Goal: Navigation & Orientation: Find specific page/section

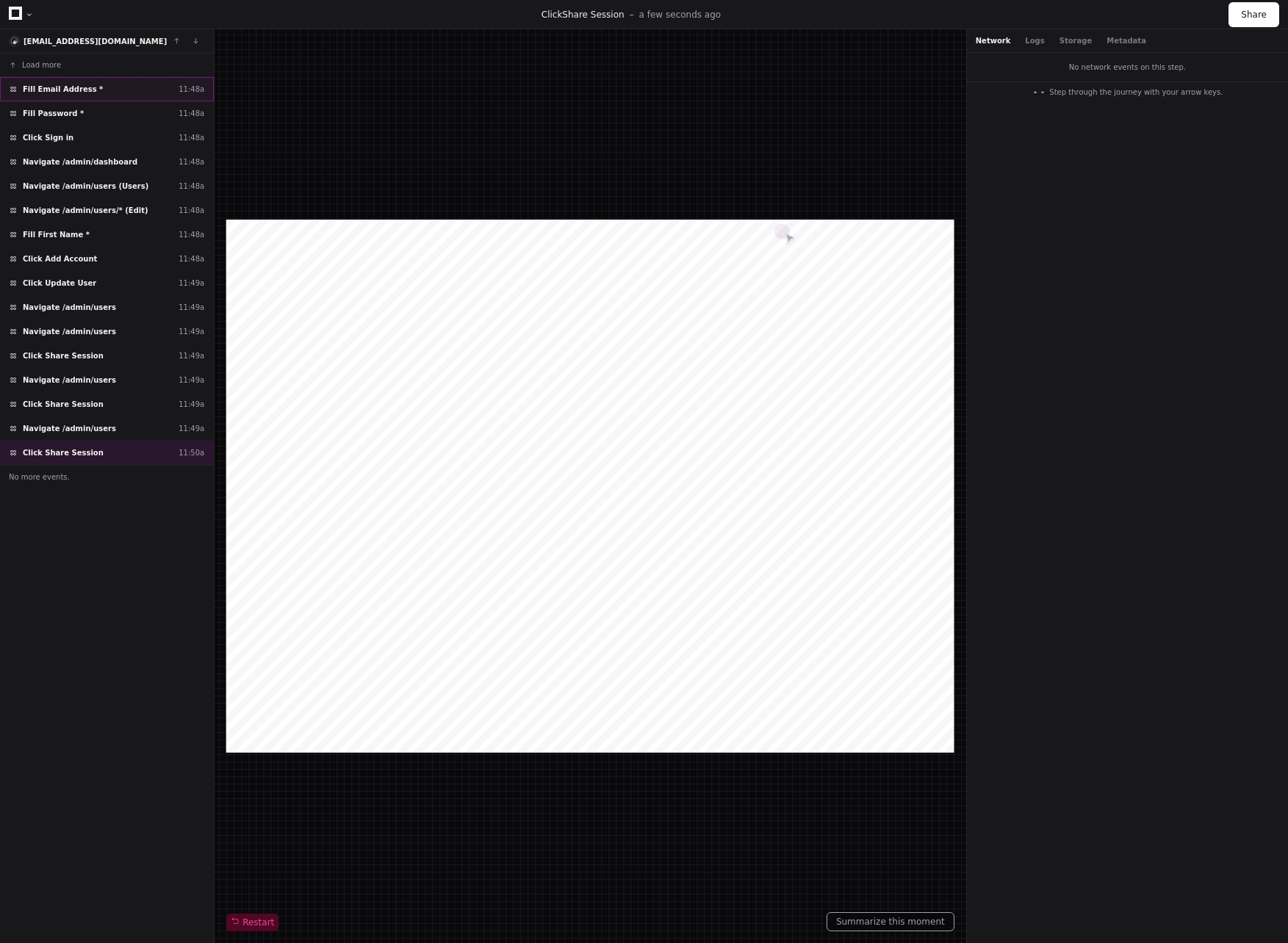
click at [114, 84] on div "Fill Email Address * 11:48a" at bounding box center [107, 89] width 214 height 25
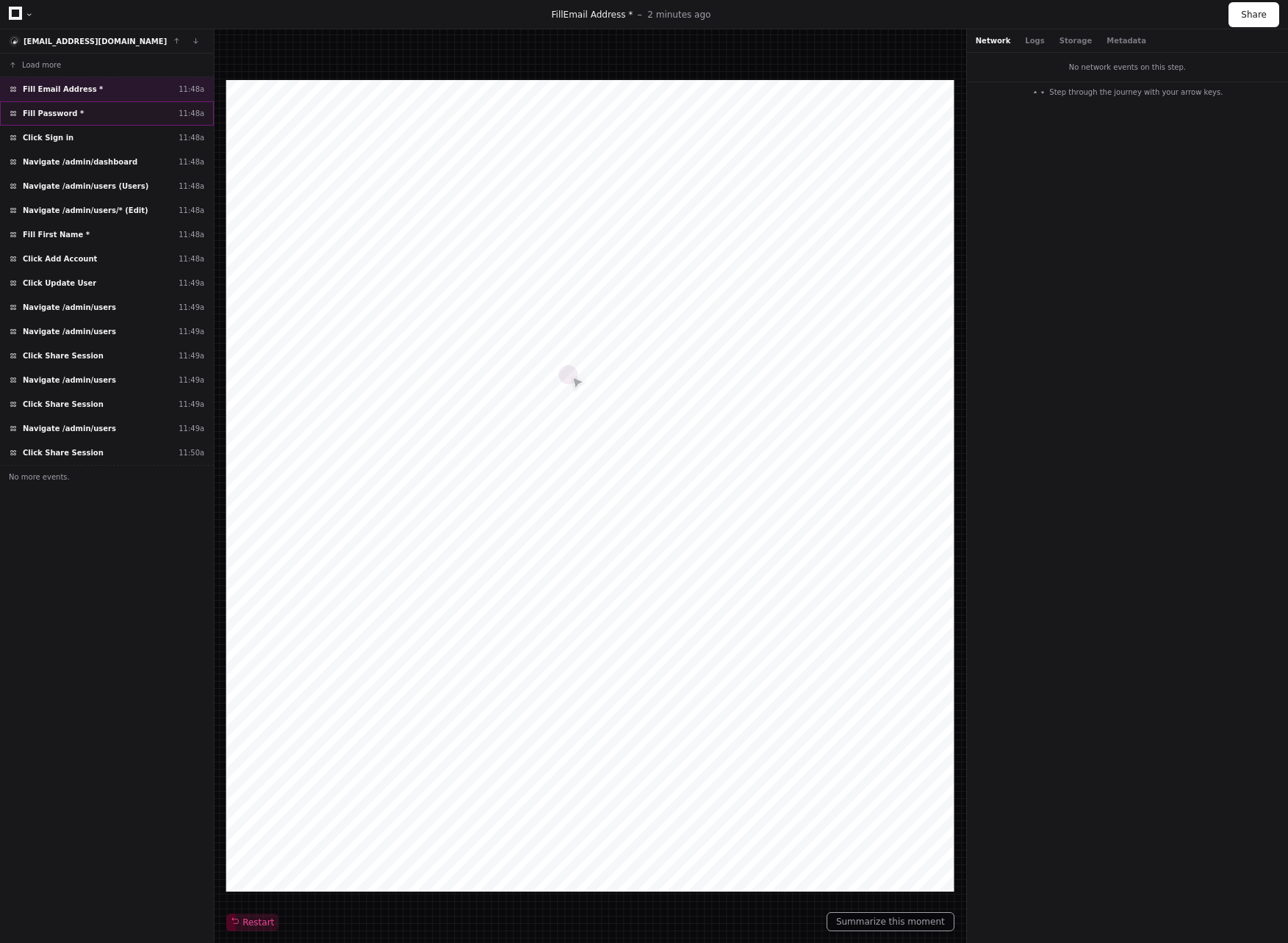
click at [113, 113] on div "Fill Password * 11:48a" at bounding box center [107, 114] width 214 height 25
click at [106, 142] on div "Click Sign in 11:48a" at bounding box center [107, 138] width 214 height 25
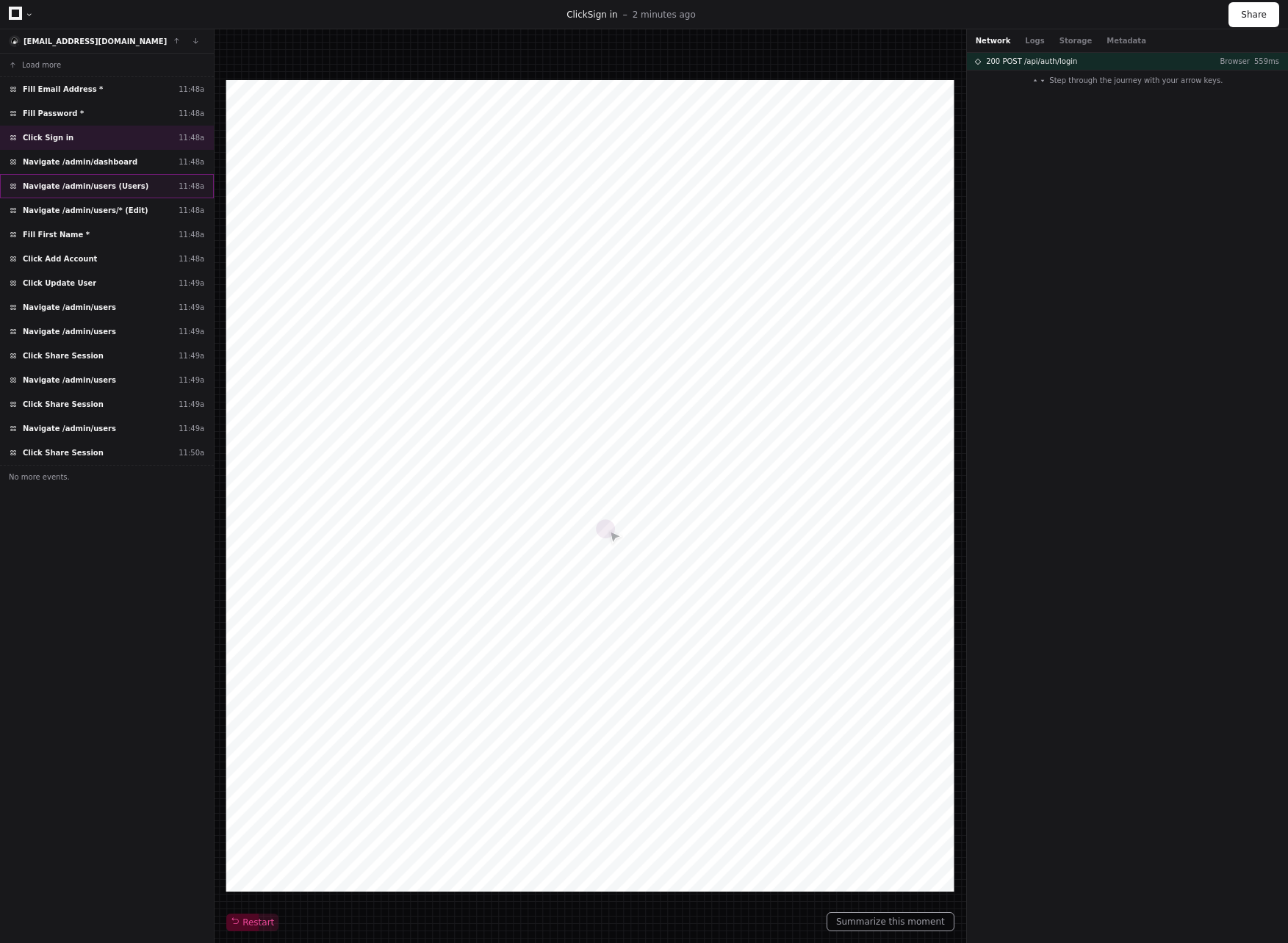
click at [109, 178] on div "Navigate /admin/users (Users) 11:48a" at bounding box center [107, 186] width 214 height 25
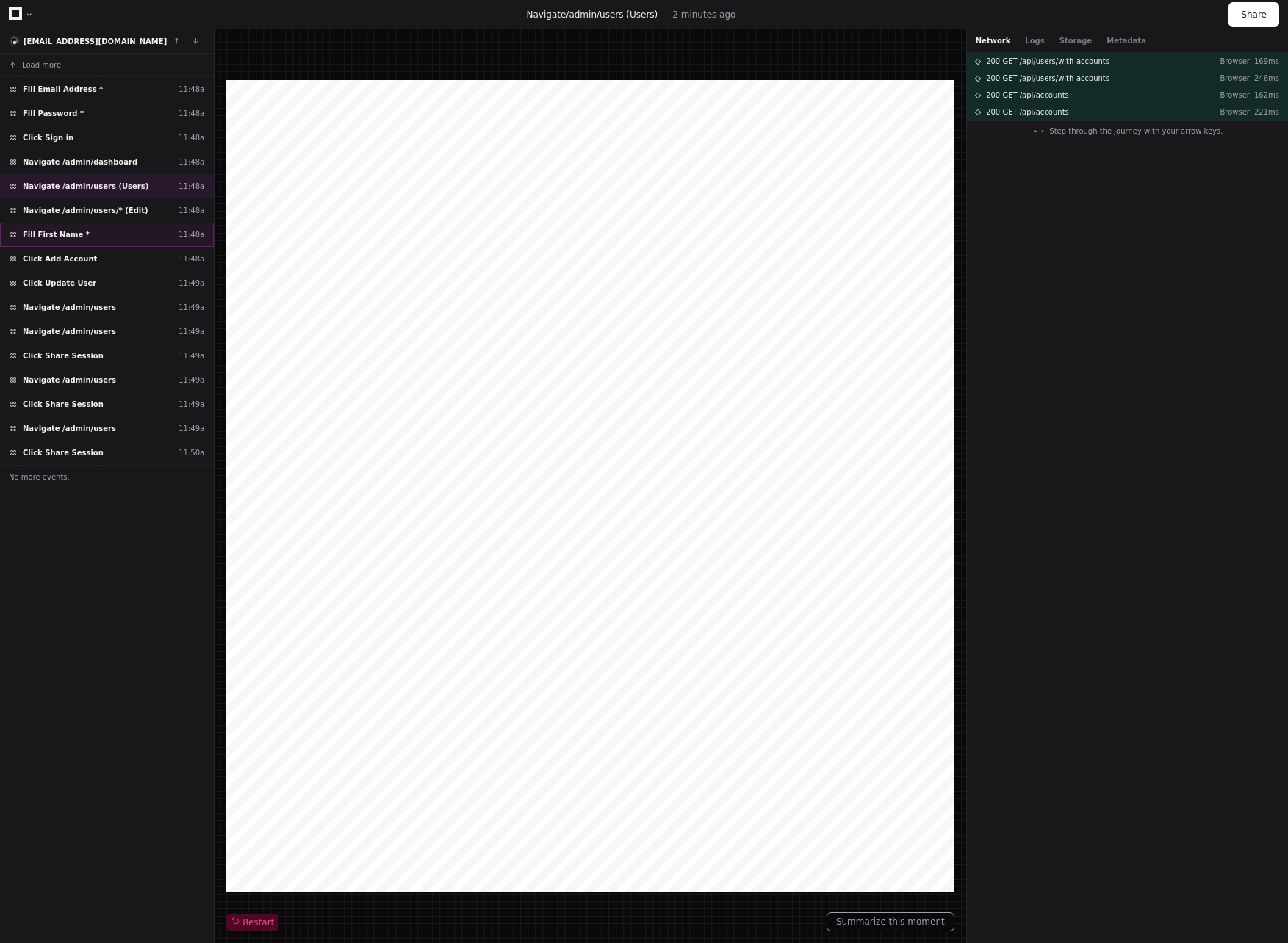
click at [137, 235] on div "Fill First Name * 11:48a" at bounding box center [107, 235] width 214 height 25
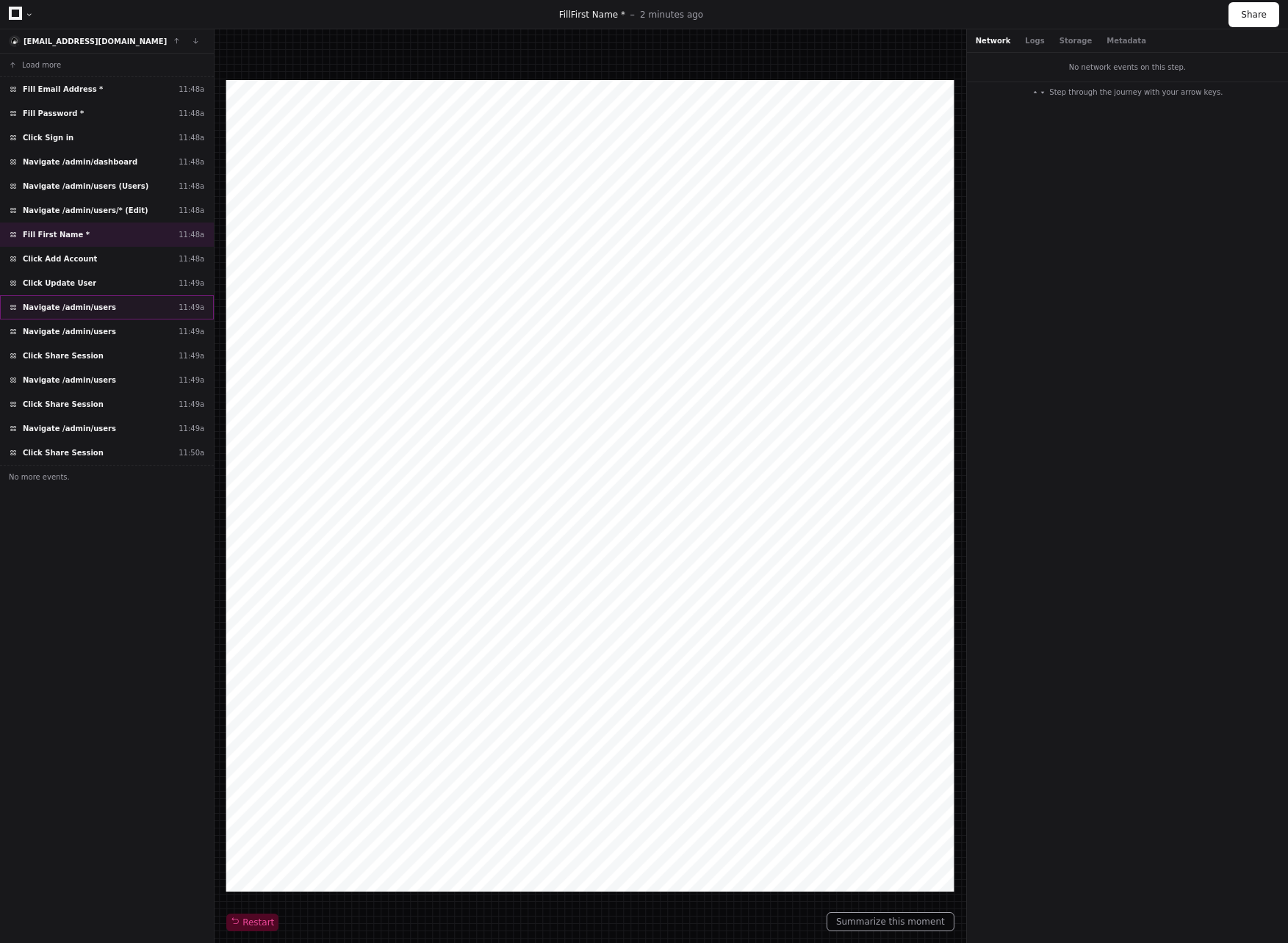
click at [110, 308] on div "Navigate /admin/users 11:49a" at bounding box center [107, 308] width 214 height 25
click at [109, 336] on div "Navigate /admin/users 11:49a" at bounding box center [107, 332] width 214 height 25
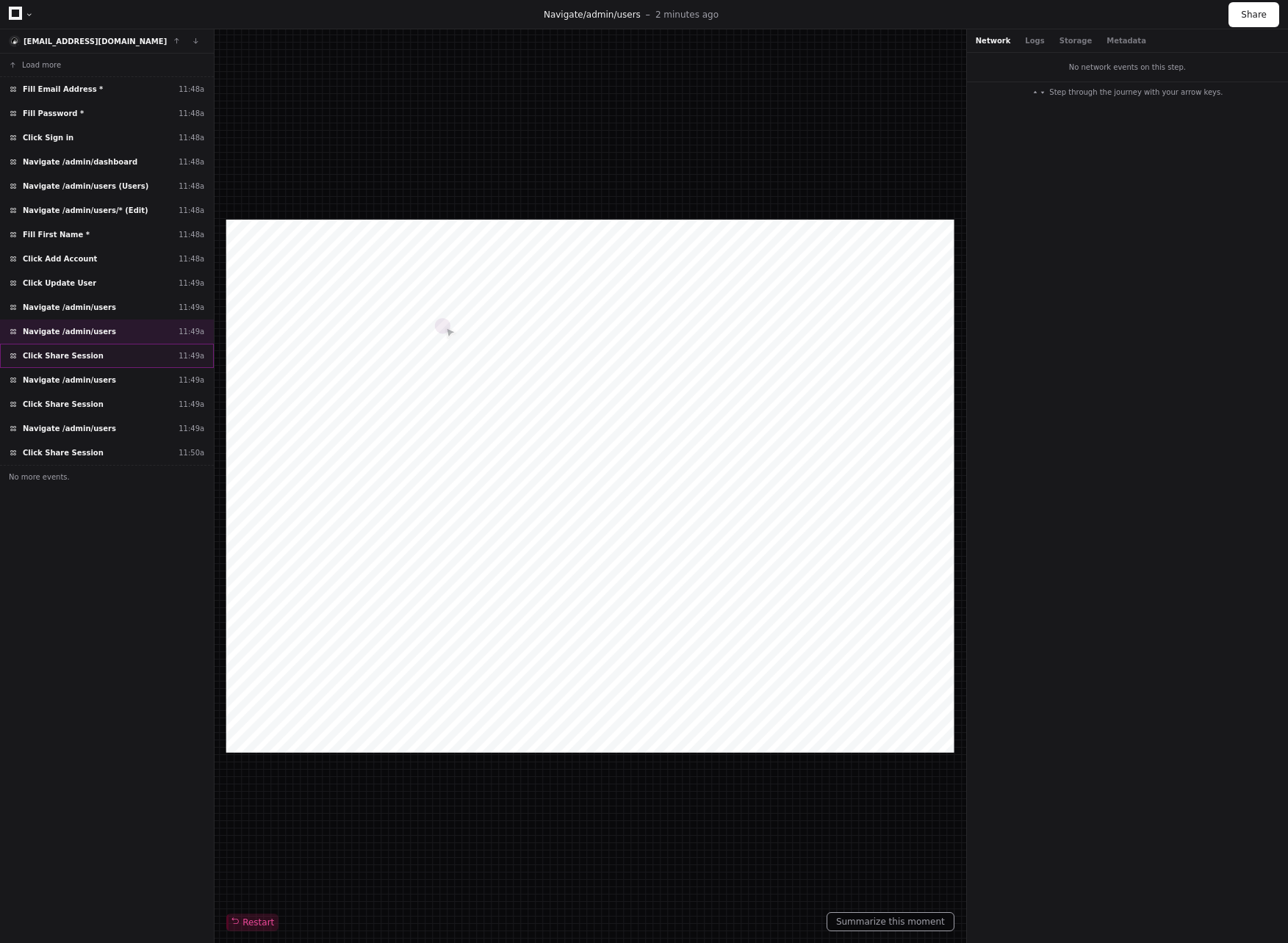
click at [121, 354] on div "Click Share Session 11:49a" at bounding box center [107, 356] width 214 height 25
click at [121, 377] on div "Navigate /admin/users 11:49a" at bounding box center [107, 380] width 214 height 25
click at [98, 308] on span "Navigate /admin/users" at bounding box center [70, 307] width 93 height 11
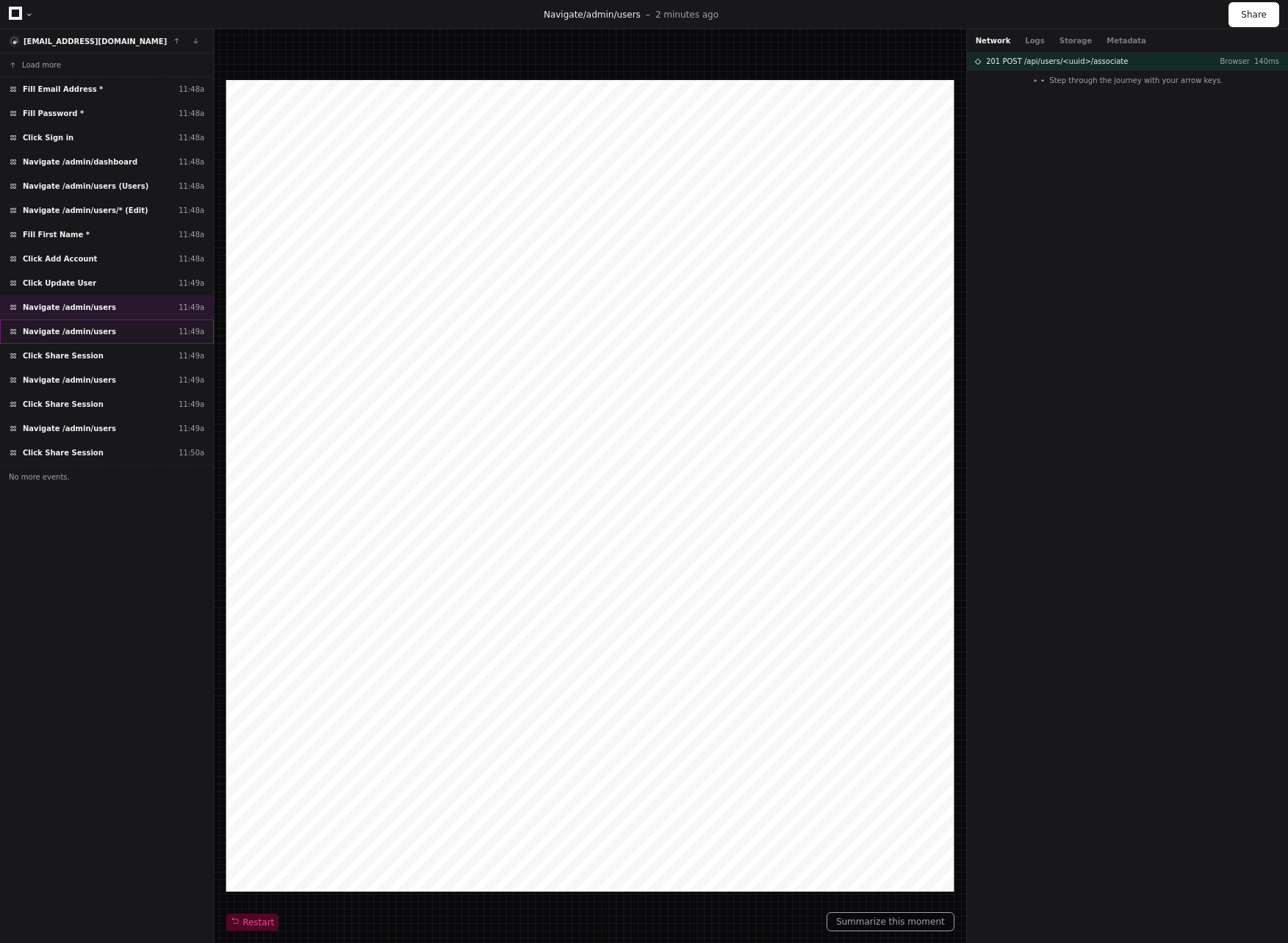
click at [109, 325] on div "Navigate /admin/users 11:49a" at bounding box center [107, 332] width 214 height 25
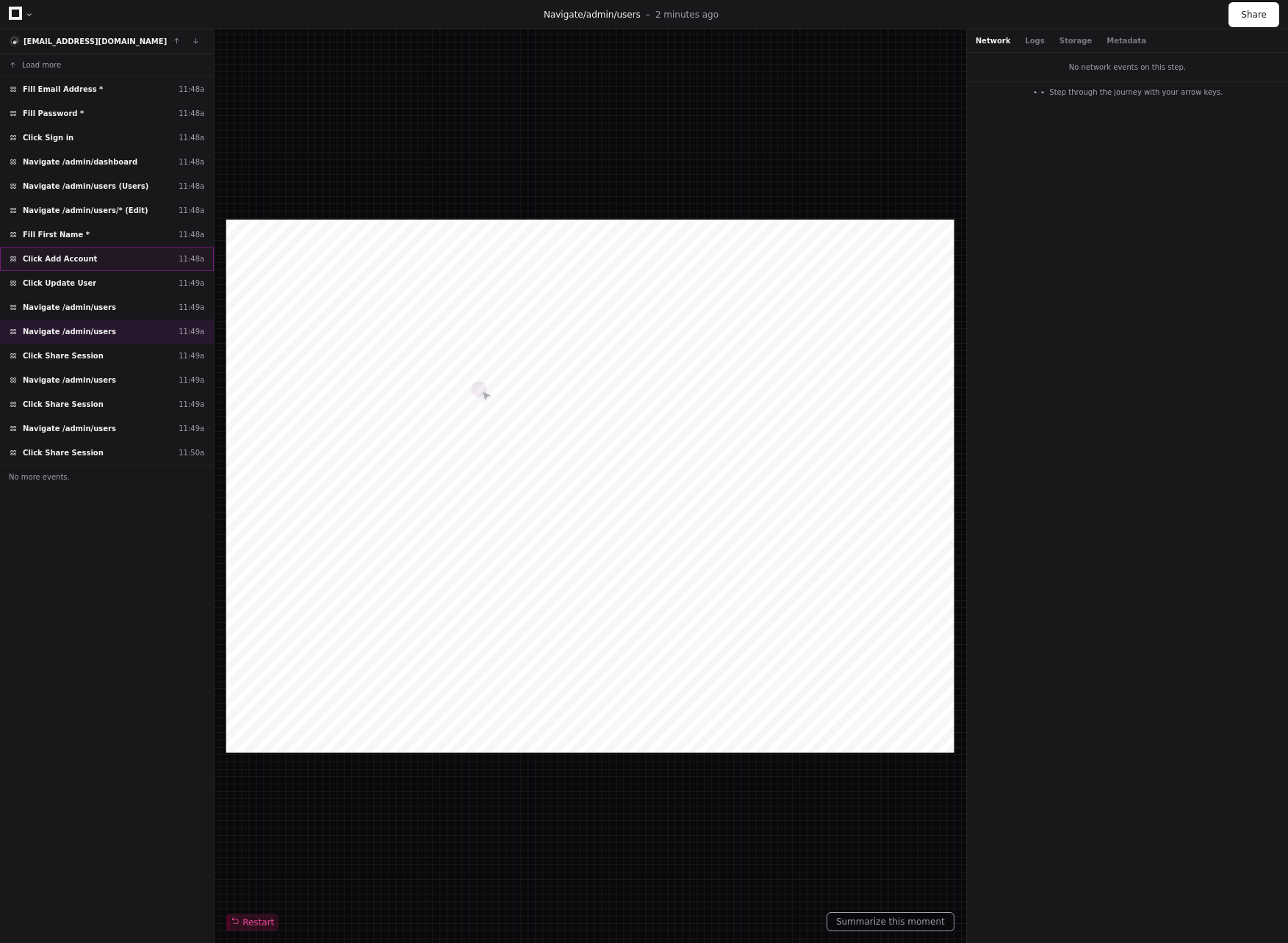
click at [101, 255] on div "Click Add Account 11:48a" at bounding box center [107, 259] width 214 height 25
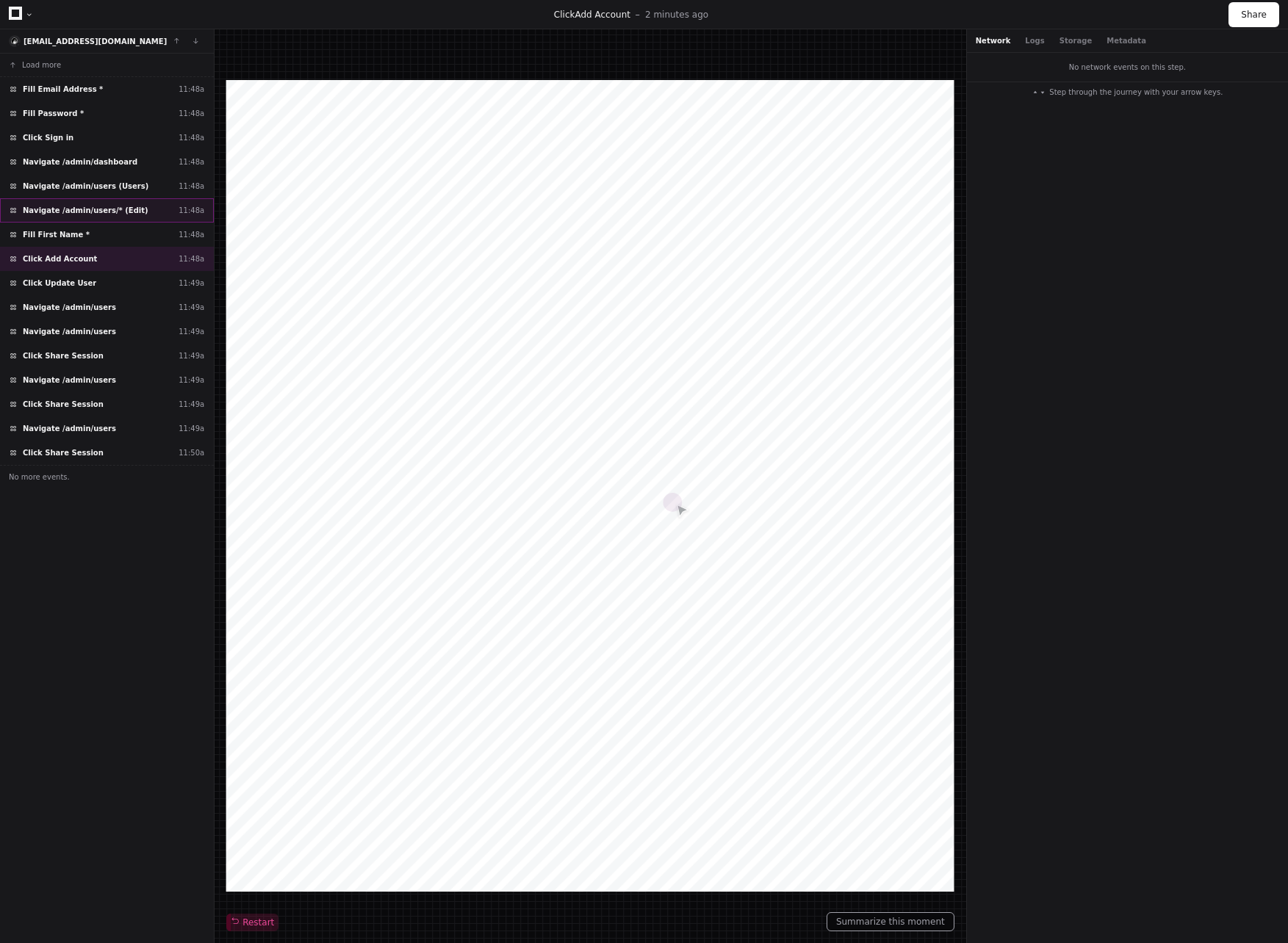
click at [111, 215] on span "Navigate /admin/users/* (Edit)" at bounding box center [85, 210] width 125 height 11
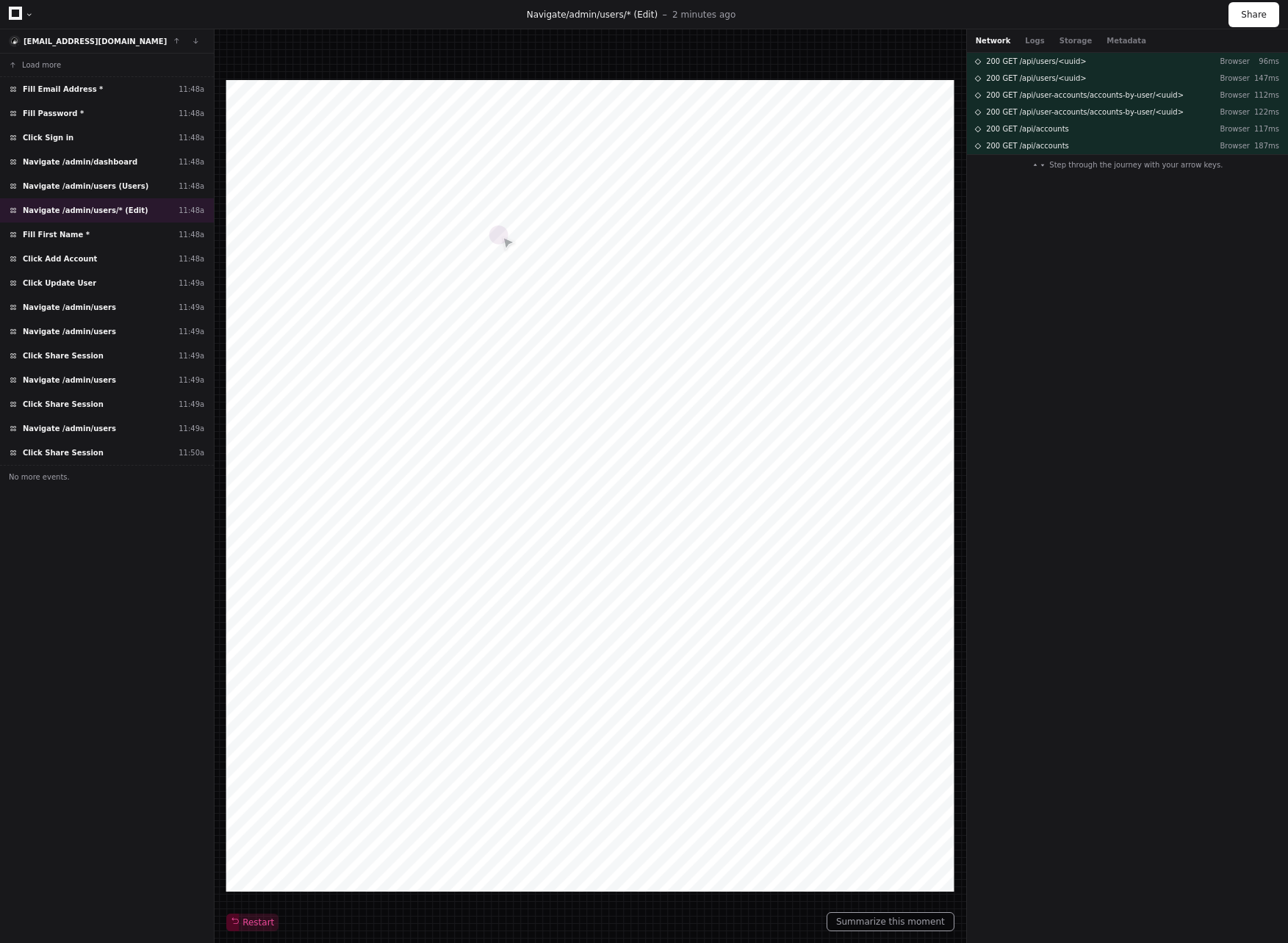
click at [21, 11] on div at bounding box center [21, 14] width 25 height 21
click at [25, 12] on div at bounding box center [29, 15] width 9 height 9
click at [29, 15] on div at bounding box center [29, 15] width 9 height 9
click at [25, 15] on div at bounding box center [29, 15] width 9 height 9
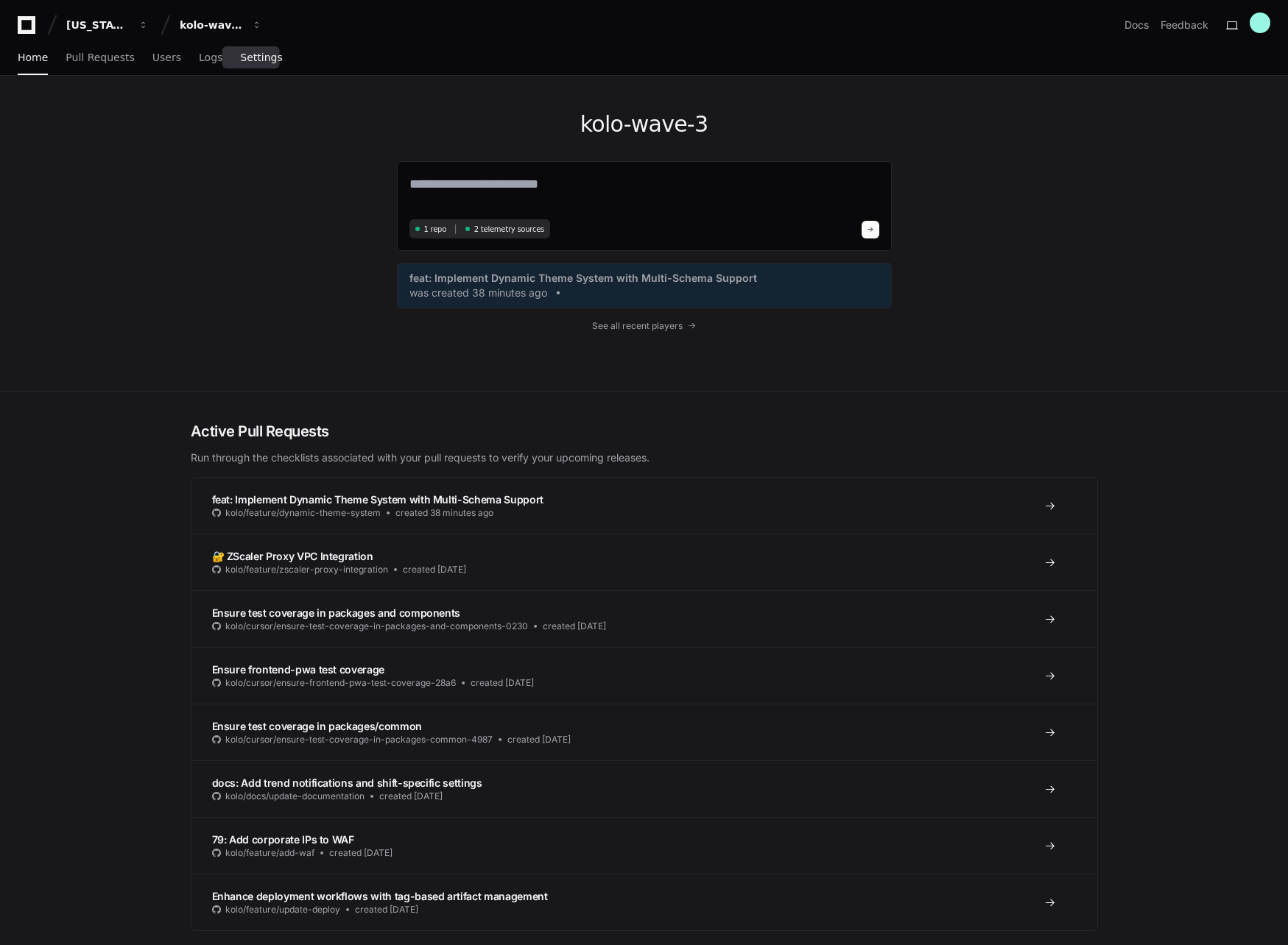
click at [262, 58] on span "Settings" at bounding box center [261, 58] width 42 height 9
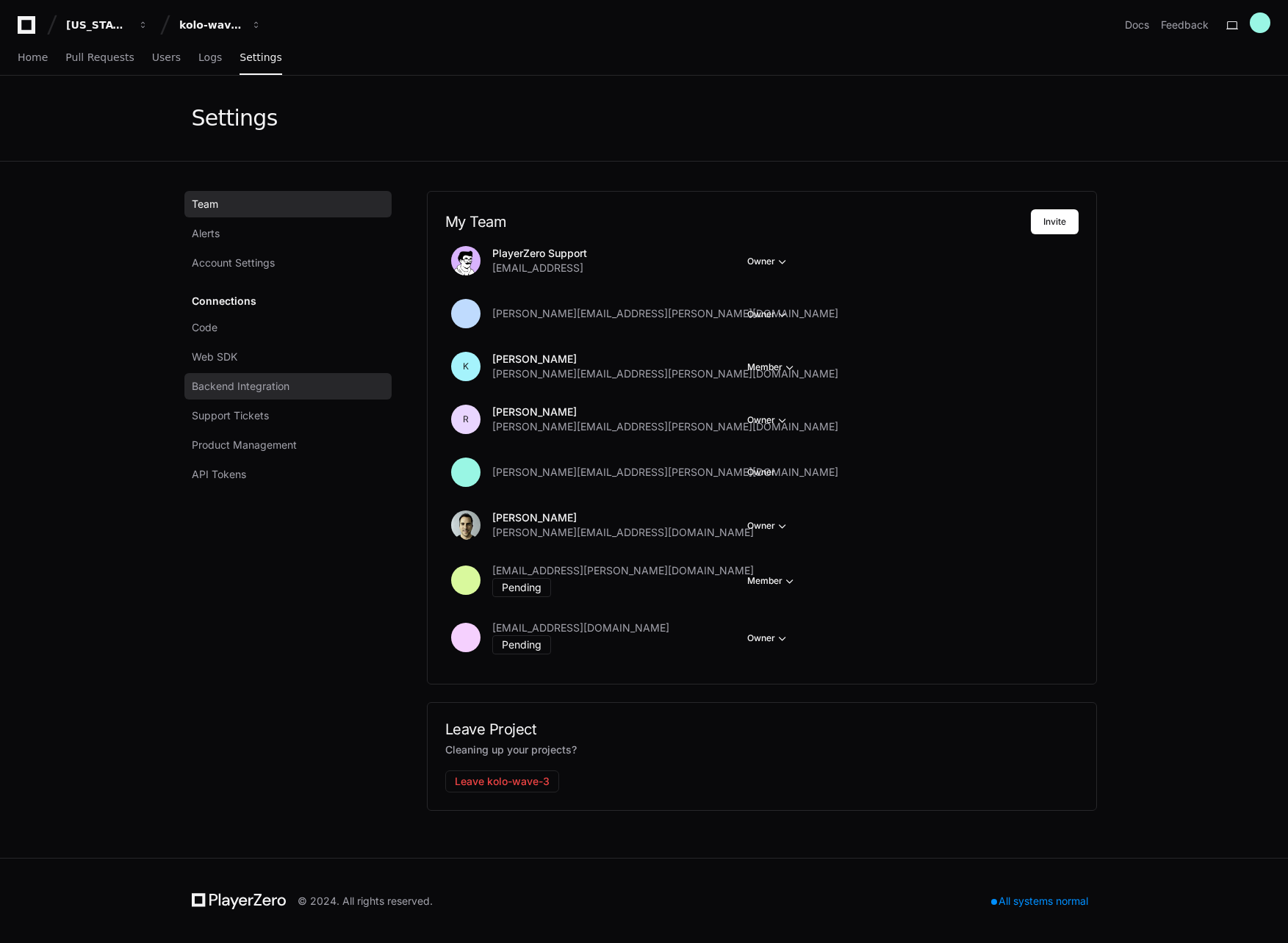
click at [219, 385] on span "Backend Integration" at bounding box center [240, 386] width 98 height 15
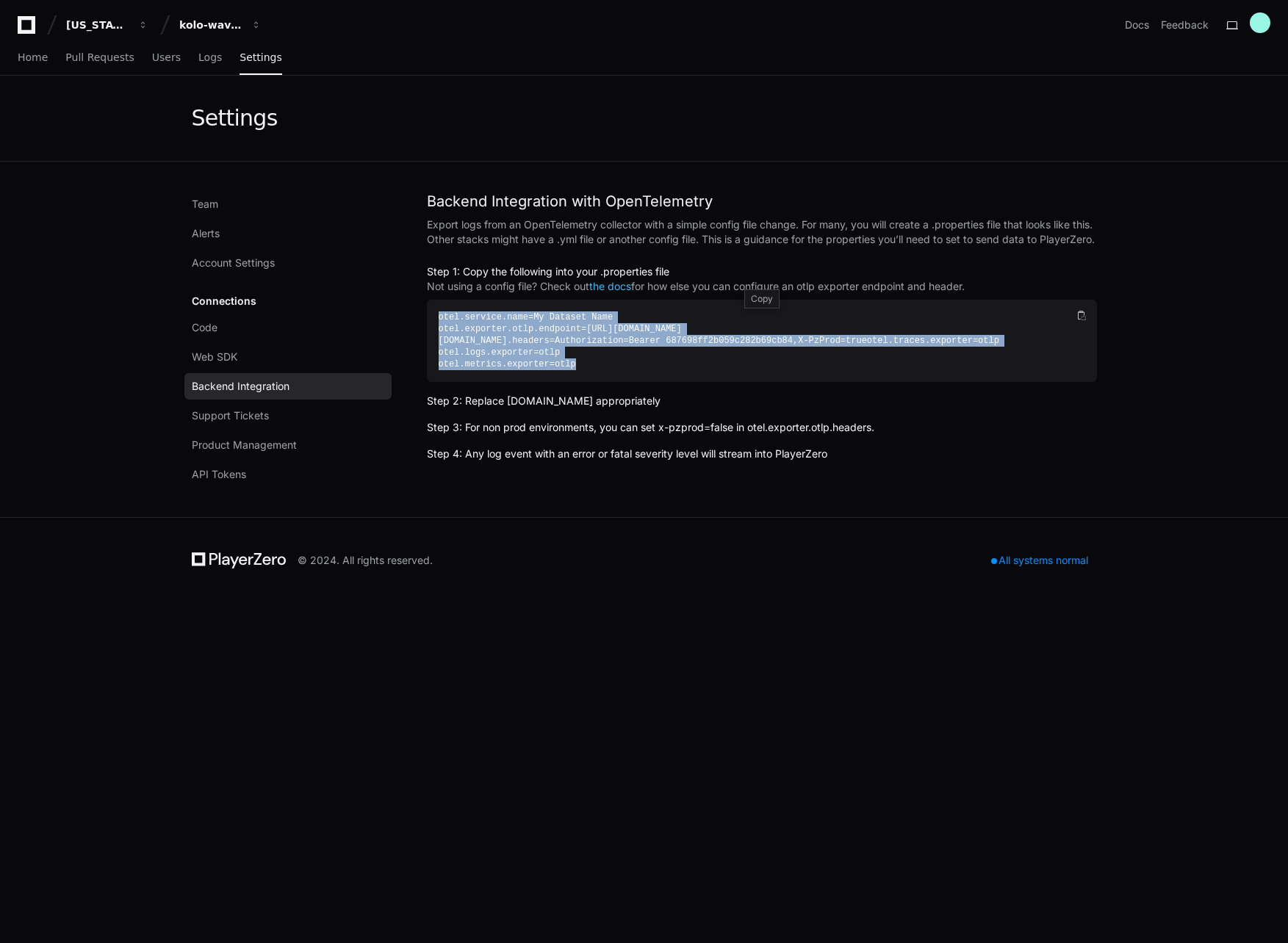
drag, startPoint x: 618, startPoint y: 400, endPoint x: 597, endPoint y: 397, distance: 21.2
click at [597, 382] on div "otel.service. name =My Dataset Name otel.exporter.otlp. endpoint =https://sdk.p…" at bounding box center [762, 341] width 670 height 82
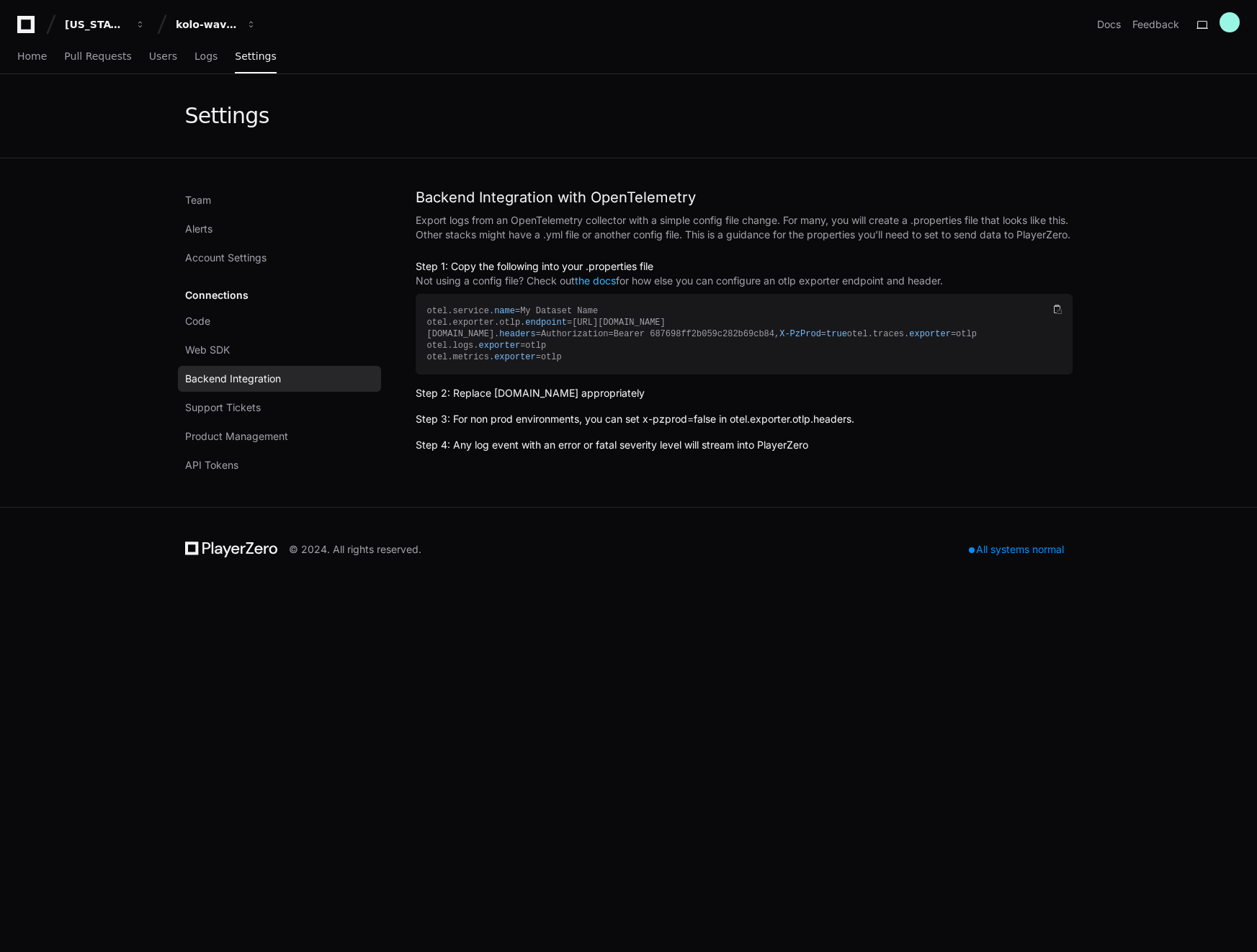
click at [806, 114] on div "Settings" at bounding box center [628, 116] width 887 height 26
click at [670, 400] on h2 "Step 2: Replace otel.service.name appropriately" at bounding box center [743, 393] width 657 height 14
click at [611, 400] on h2 "Step 2: Replace otel.service.name appropriately" at bounding box center [743, 393] width 657 height 14
click at [514, 400] on h2 "Step 2: Replace otel.service.name appropriately" at bounding box center [743, 393] width 657 height 14
click at [516, 426] on h2 "Step 3: For non prod environments, you can set x-pzprod=false in otel.exporter.…" at bounding box center [743, 419] width 657 height 14
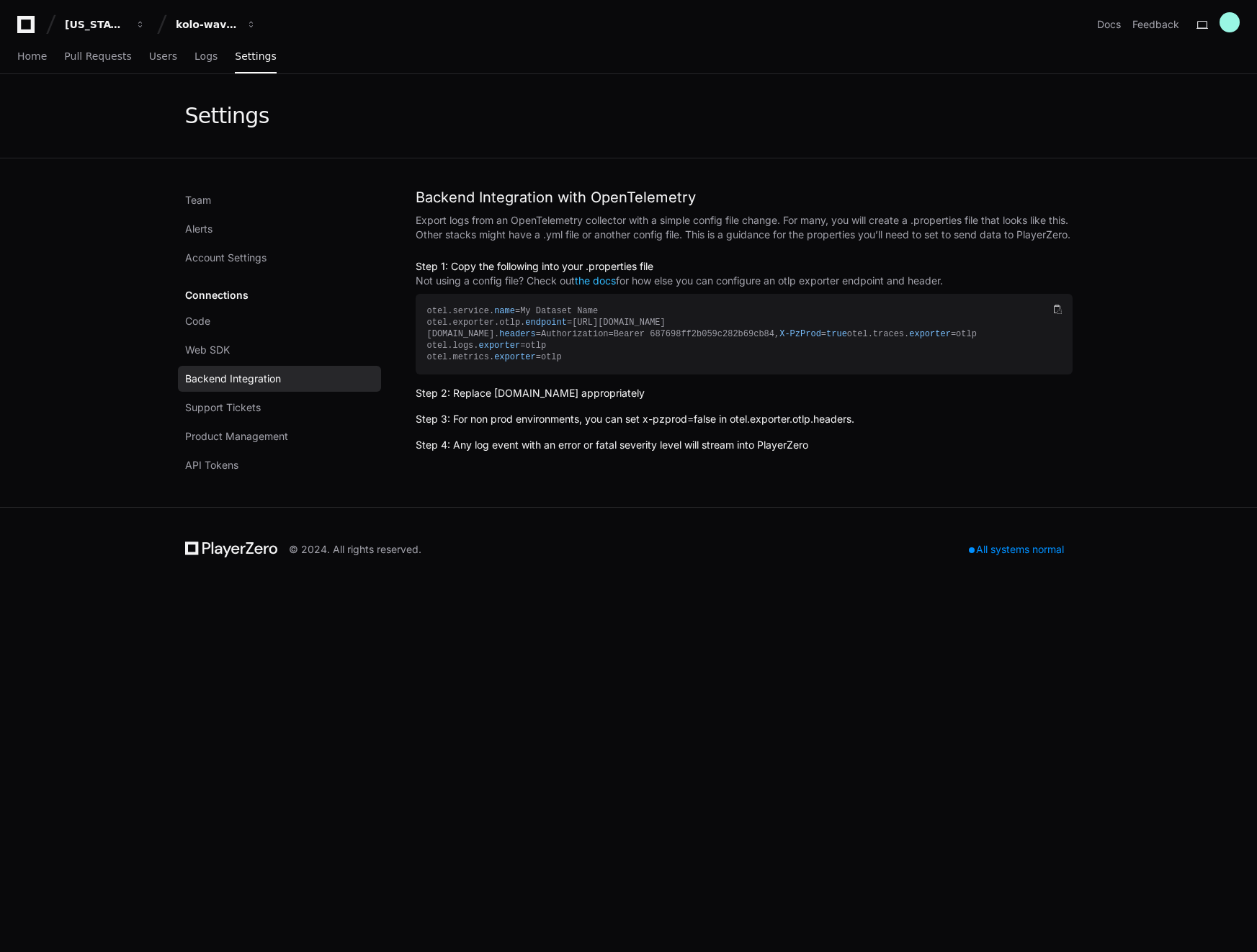
click at [536, 480] on div "Team Alerts Account Settings Connections Code Web SDK Backend Integration Suppo…" at bounding box center [628, 333] width 922 height 349
click at [548, 426] on h2 "Step 3: For non prod environments, you can set x-pzprod=false in otel.exporter.…" at bounding box center [743, 419] width 657 height 14
click at [437, 214] on p "Export logs from an OpenTelemetry collector with a simple config file change. F…" at bounding box center [743, 227] width 657 height 29
click at [446, 235] on p "Export logs from an OpenTelemetry collector with a simple config file change. F…" at bounding box center [743, 227] width 657 height 29
click at [565, 304] on div "Export logs from an OpenTelemetry collector with a simple config file change. F…" at bounding box center [743, 332] width 657 height 239
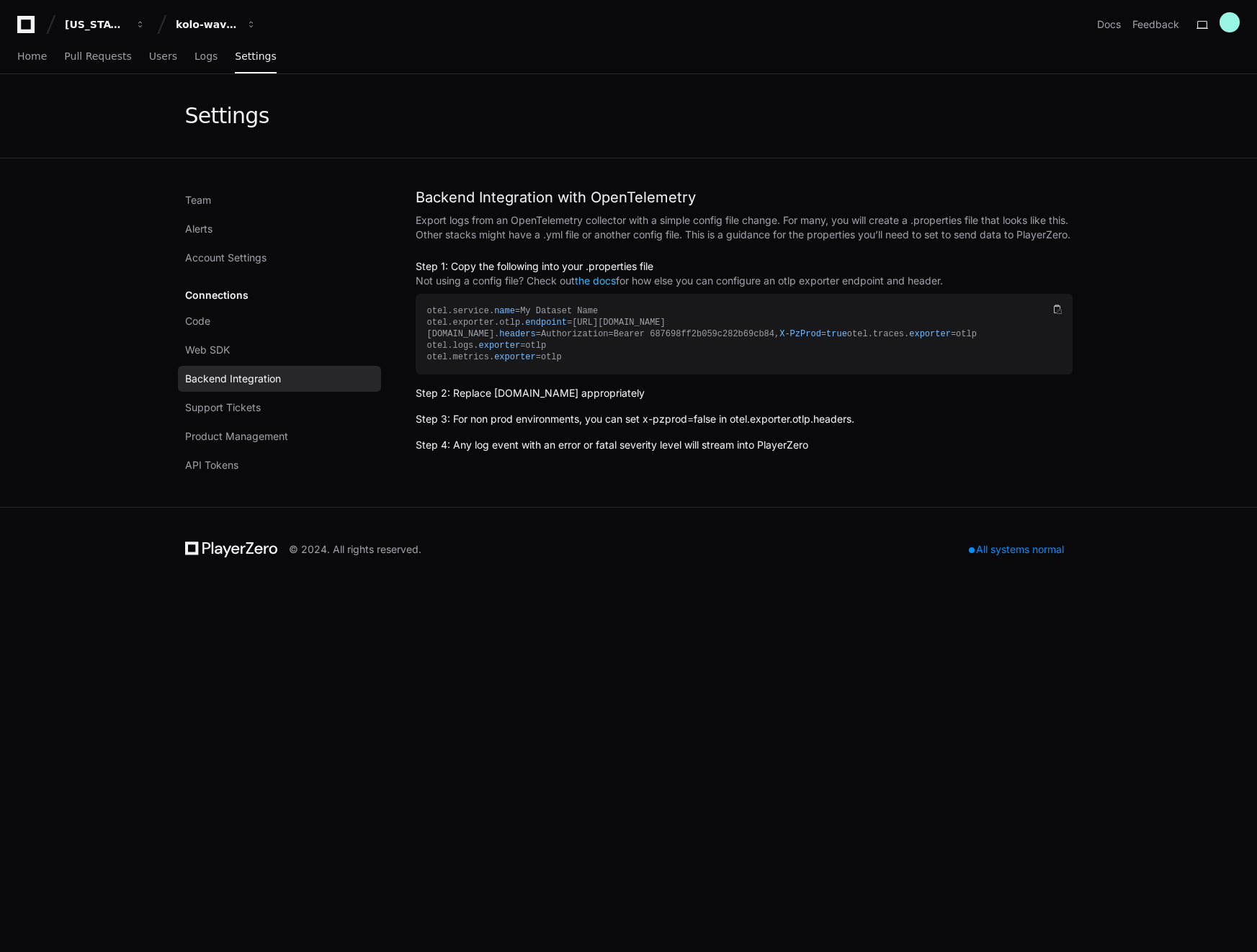
click at [667, 426] on h2 "Step 3: For non prod environments, you can set x-pzprod=false in otel.exporter.…" at bounding box center [743, 419] width 657 height 14
click at [647, 426] on h2 "Step 3: For non prod environments, you can set x-pzprod=false in otel.exporter.…" at bounding box center [743, 419] width 657 height 14
drag, startPoint x: 635, startPoint y: 445, endPoint x: 661, endPoint y: 446, distance: 26.0
click at [661, 426] on h2 "Step 3: For non prod environments, you can set x-pzprod=false in otel.exporter.…" at bounding box center [743, 419] width 657 height 14
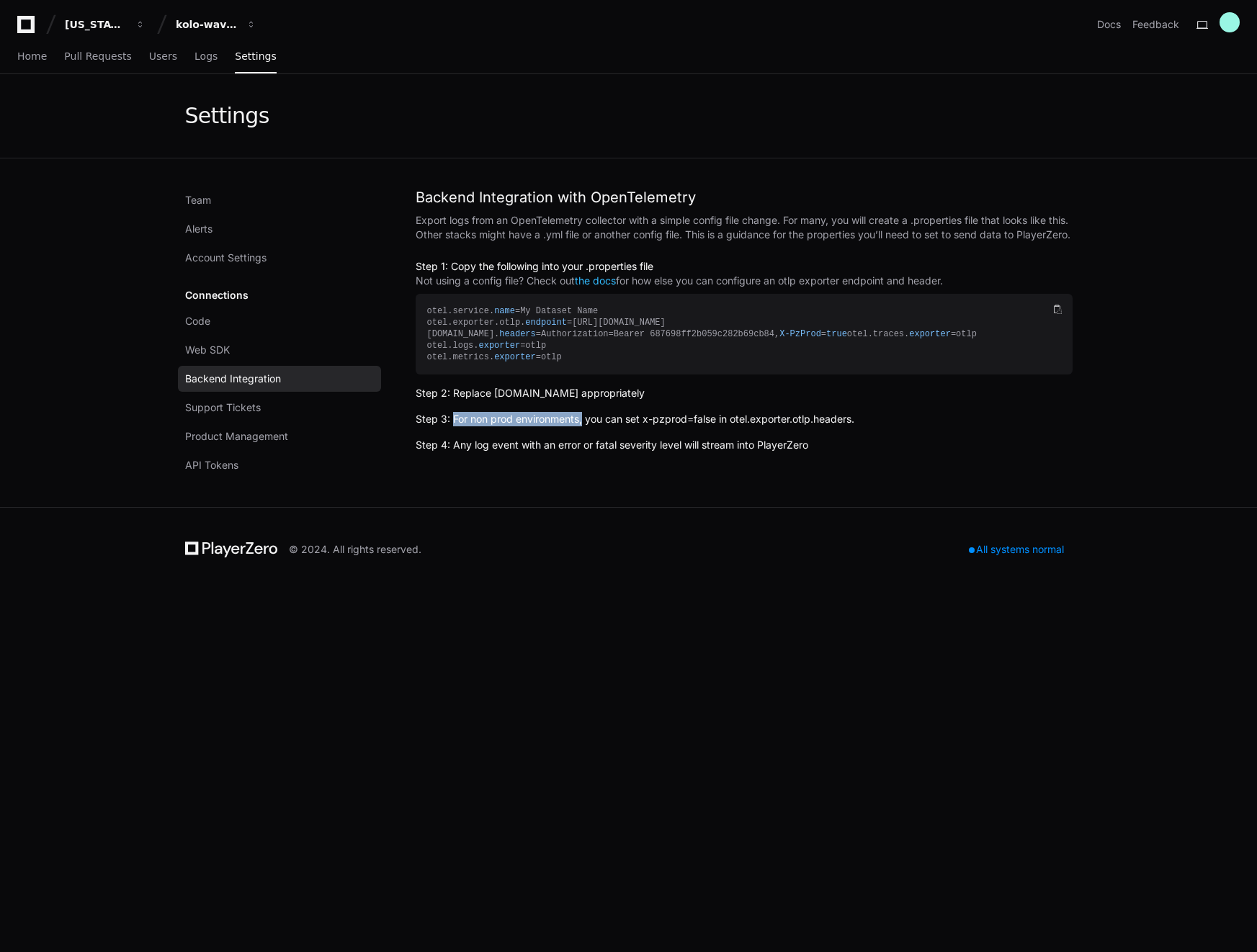
drag, startPoint x: 450, startPoint y: 445, endPoint x: 580, endPoint y: 445, distance: 130.0
click at [580, 426] on h2 "Step 3: For non prod environments, you can set x-pzprod=false in otel.exporter.…" at bounding box center [743, 419] width 657 height 14
click at [587, 426] on h2 "Step 3: For non prod environments, you can set x-pzprod=false in otel.exporter.…" at bounding box center [743, 419] width 657 height 14
click at [248, 410] on span "Support Tickets" at bounding box center [223, 407] width 76 height 14
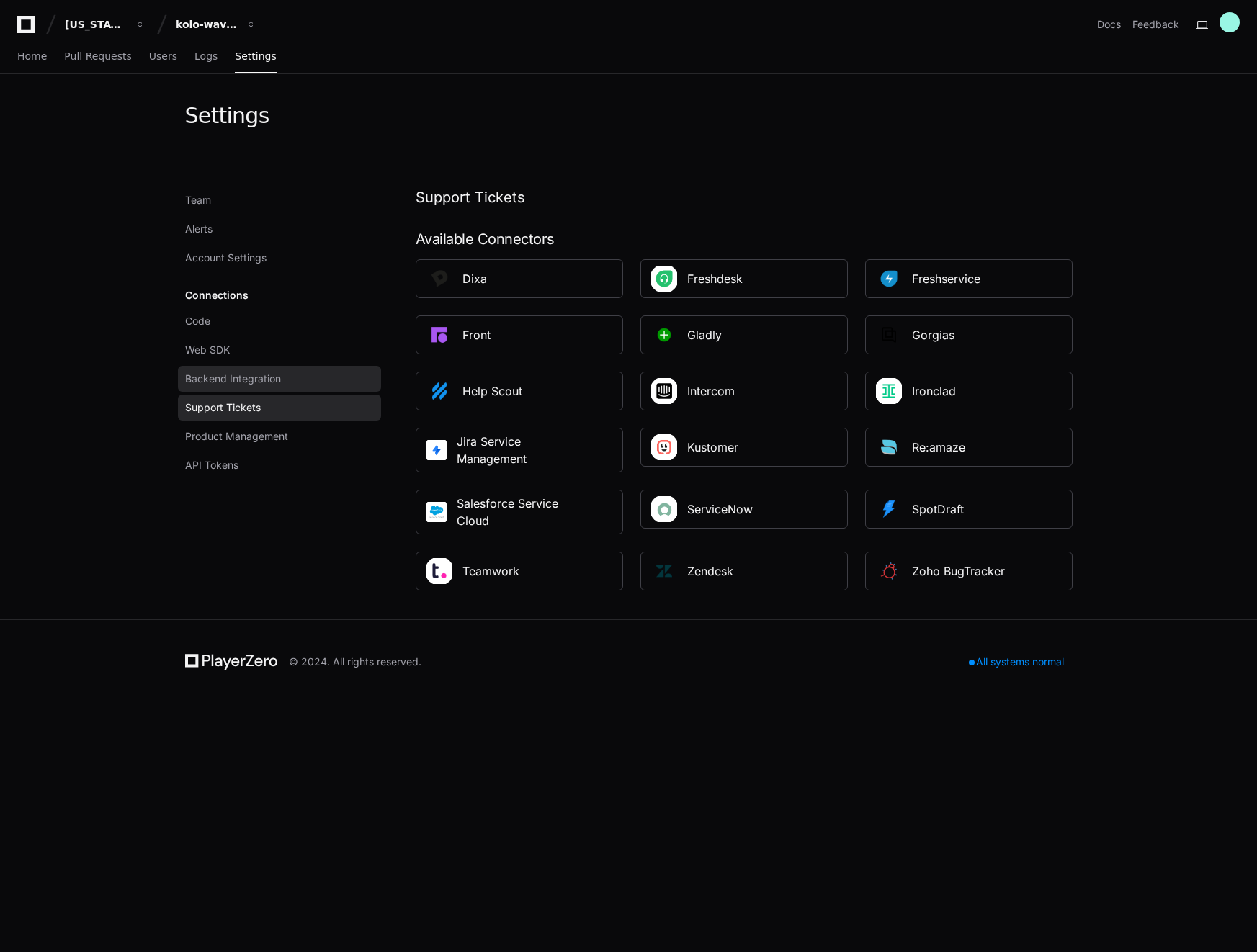
click at [247, 382] on span "Backend Integration" at bounding box center [232, 378] width 96 height 14
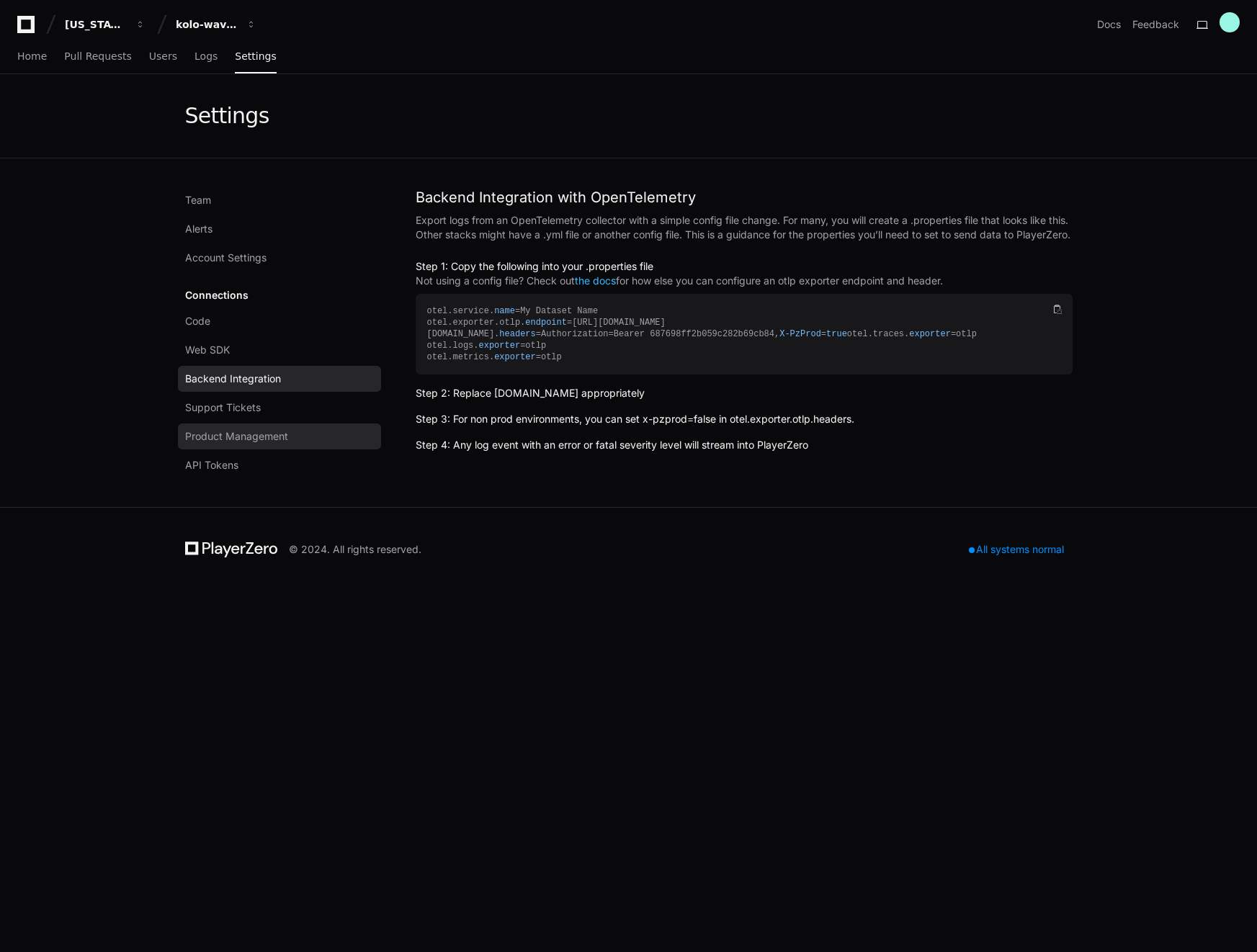
click at [248, 439] on span "Product Management" at bounding box center [236, 436] width 103 height 14
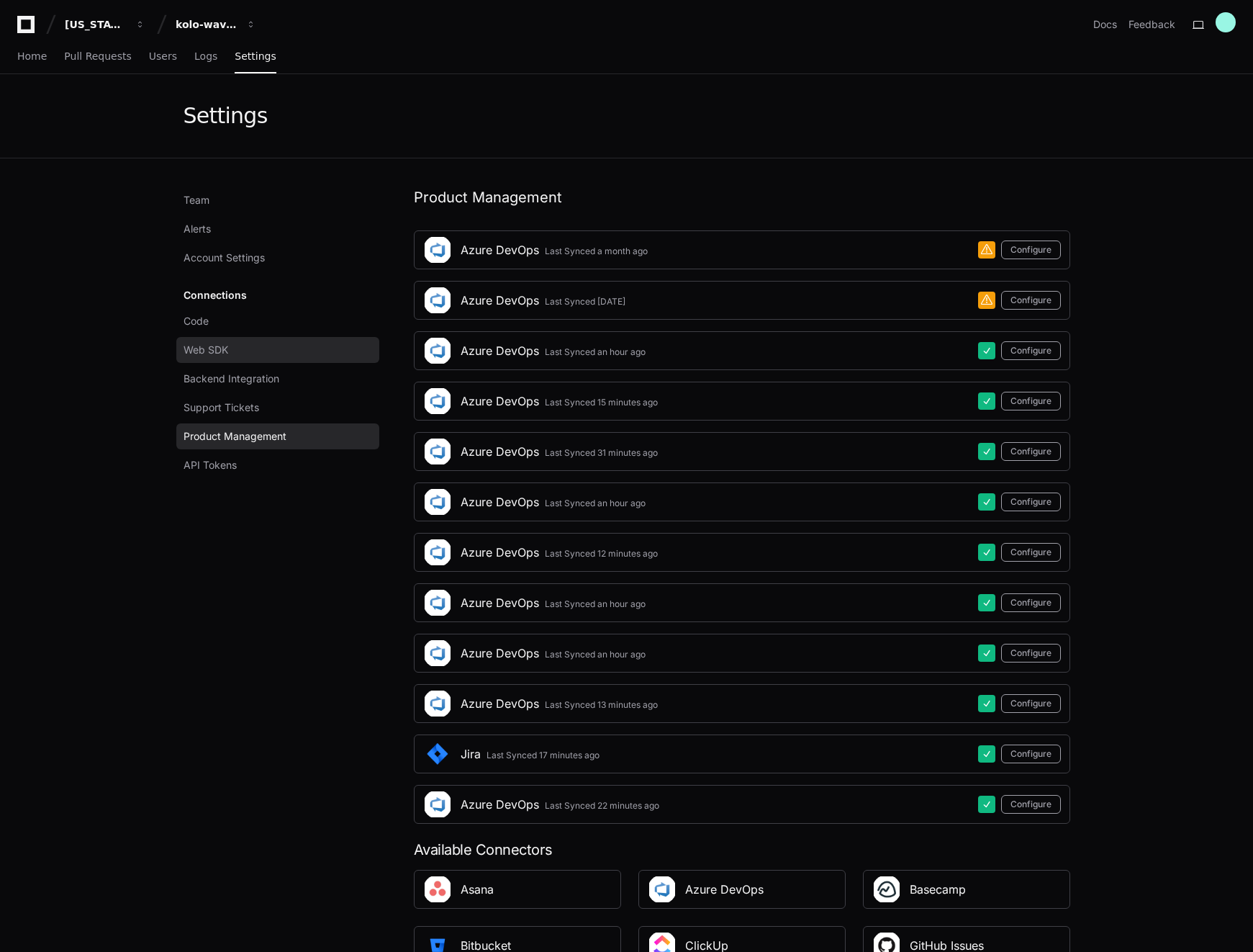
click at [233, 347] on link "Web SDK" at bounding box center [278, 349] width 203 height 26
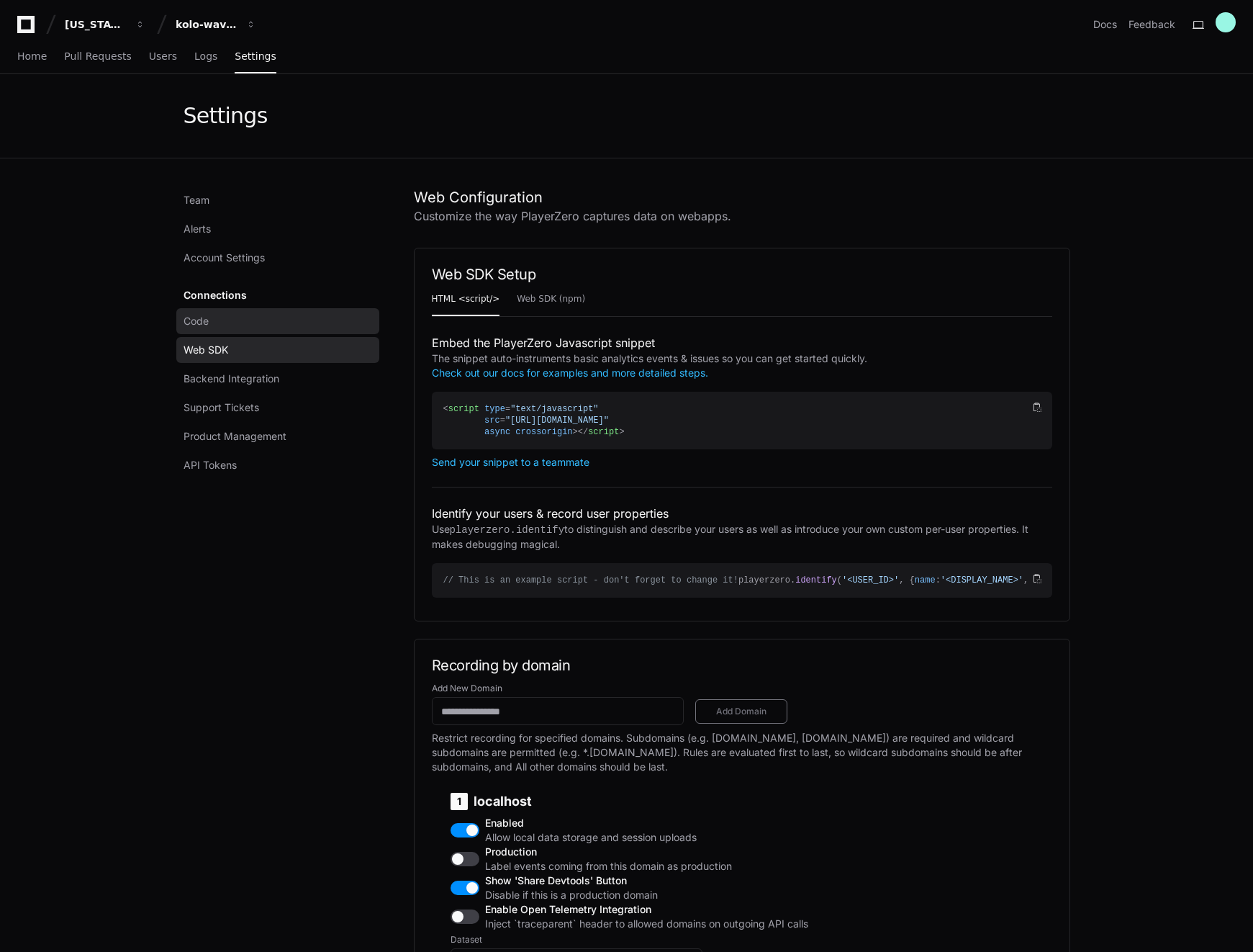
click at [231, 319] on link "Code" at bounding box center [278, 321] width 203 height 26
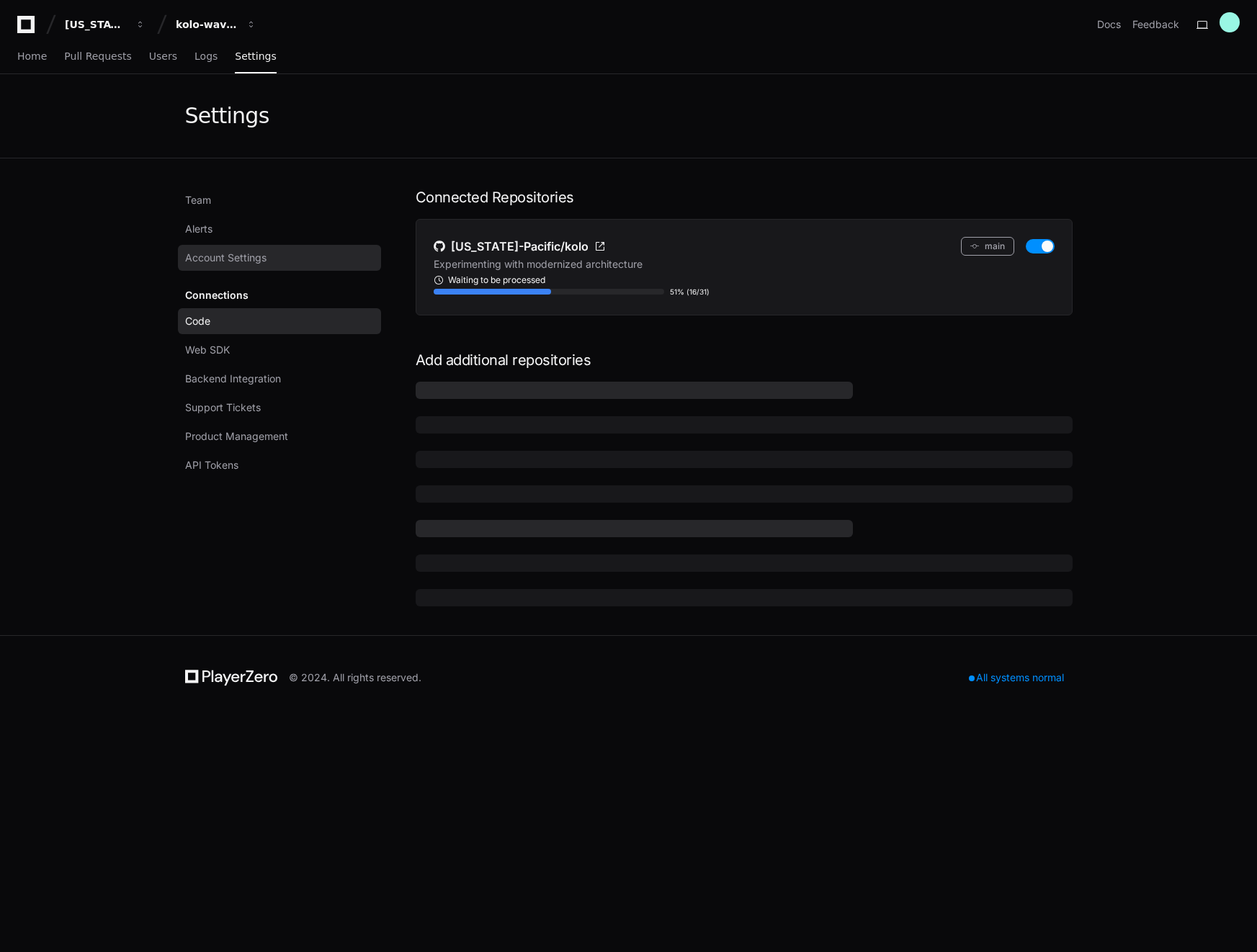
click at [239, 267] on link "Account Settings" at bounding box center [279, 258] width 203 height 26
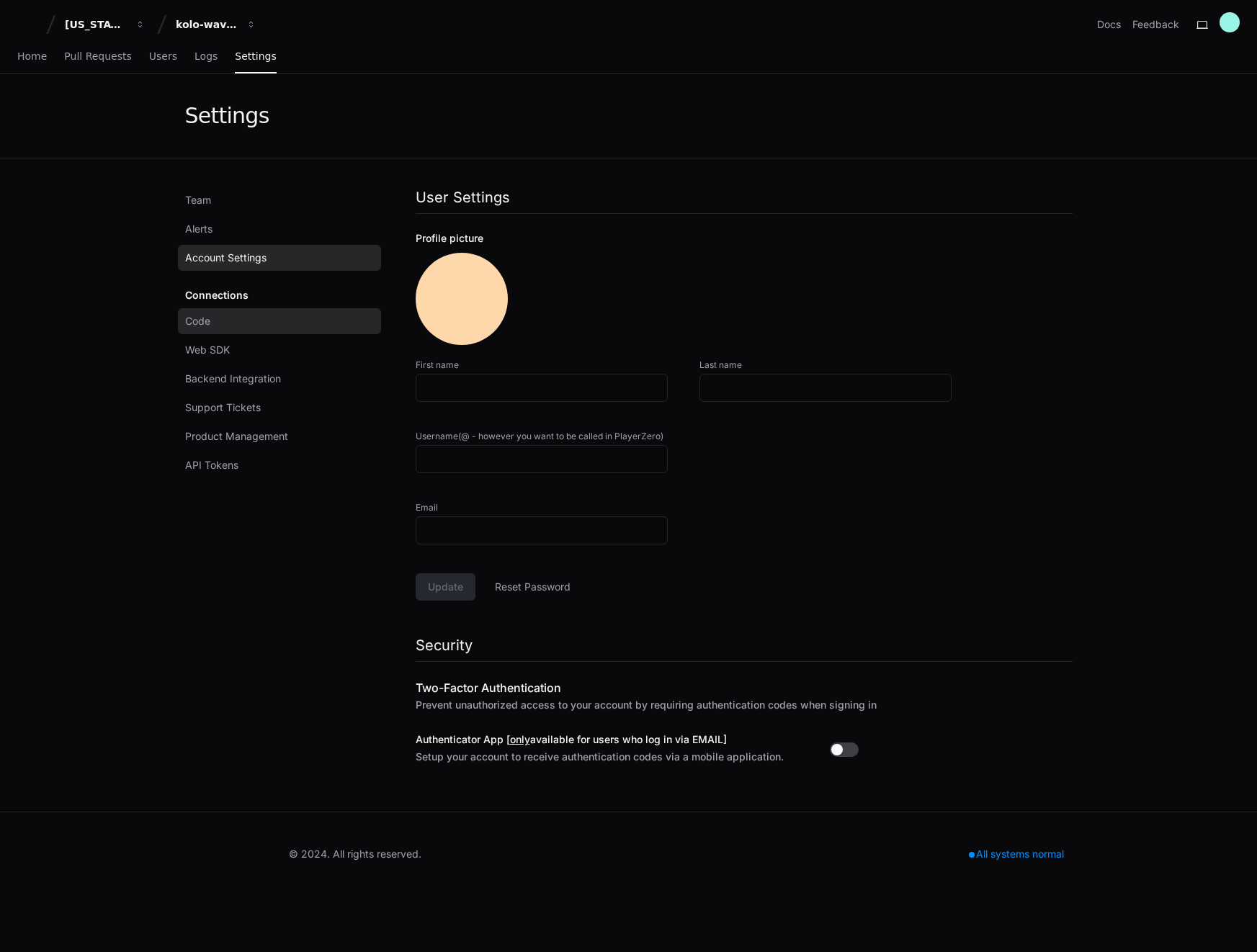
type input "**********"
click at [238, 319] on link "Code" at bounding box center [279, 321] width 203 height 26
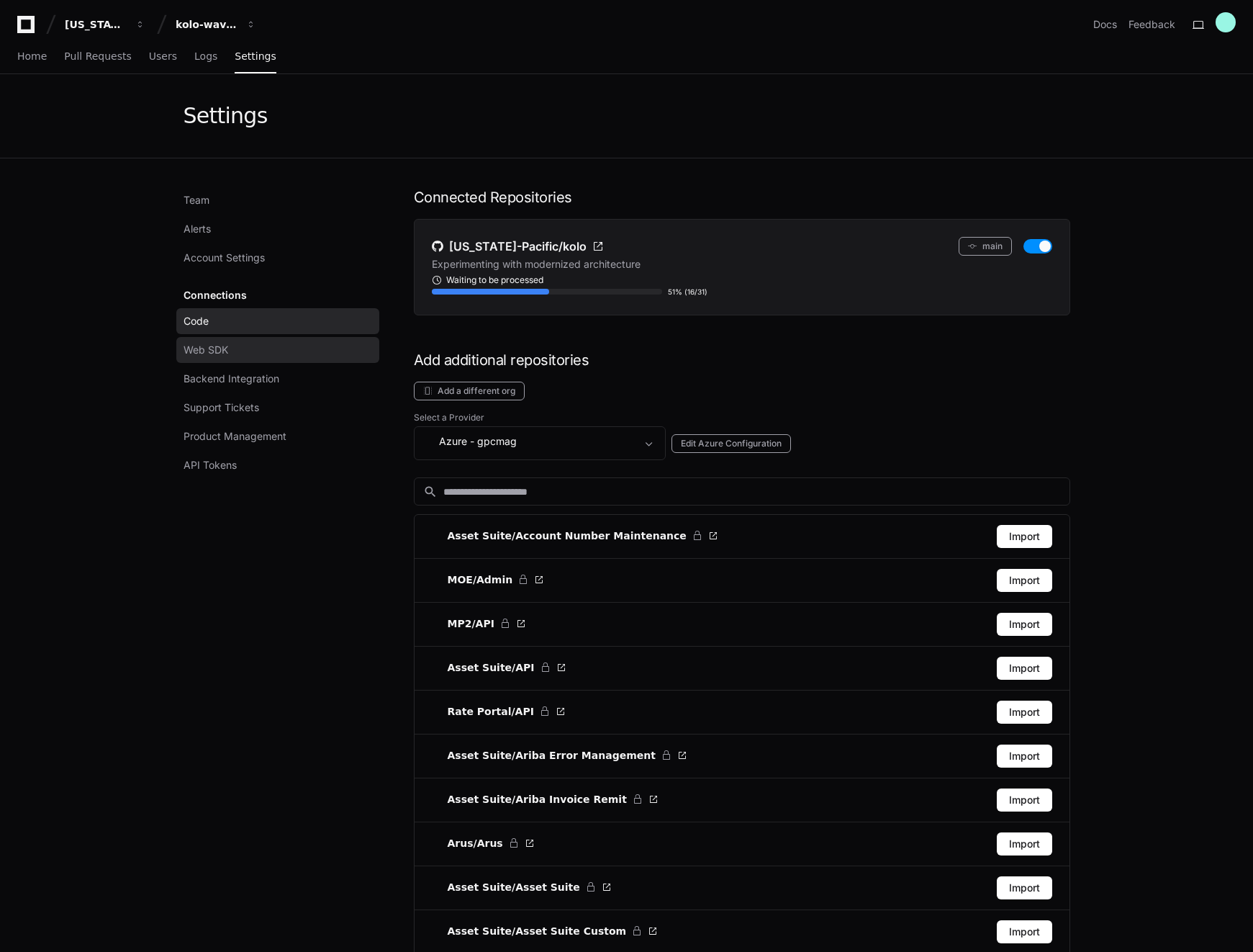
click at [263, 356] on link "Web SDK" at bounding box center [278, 349] width 203 height 26
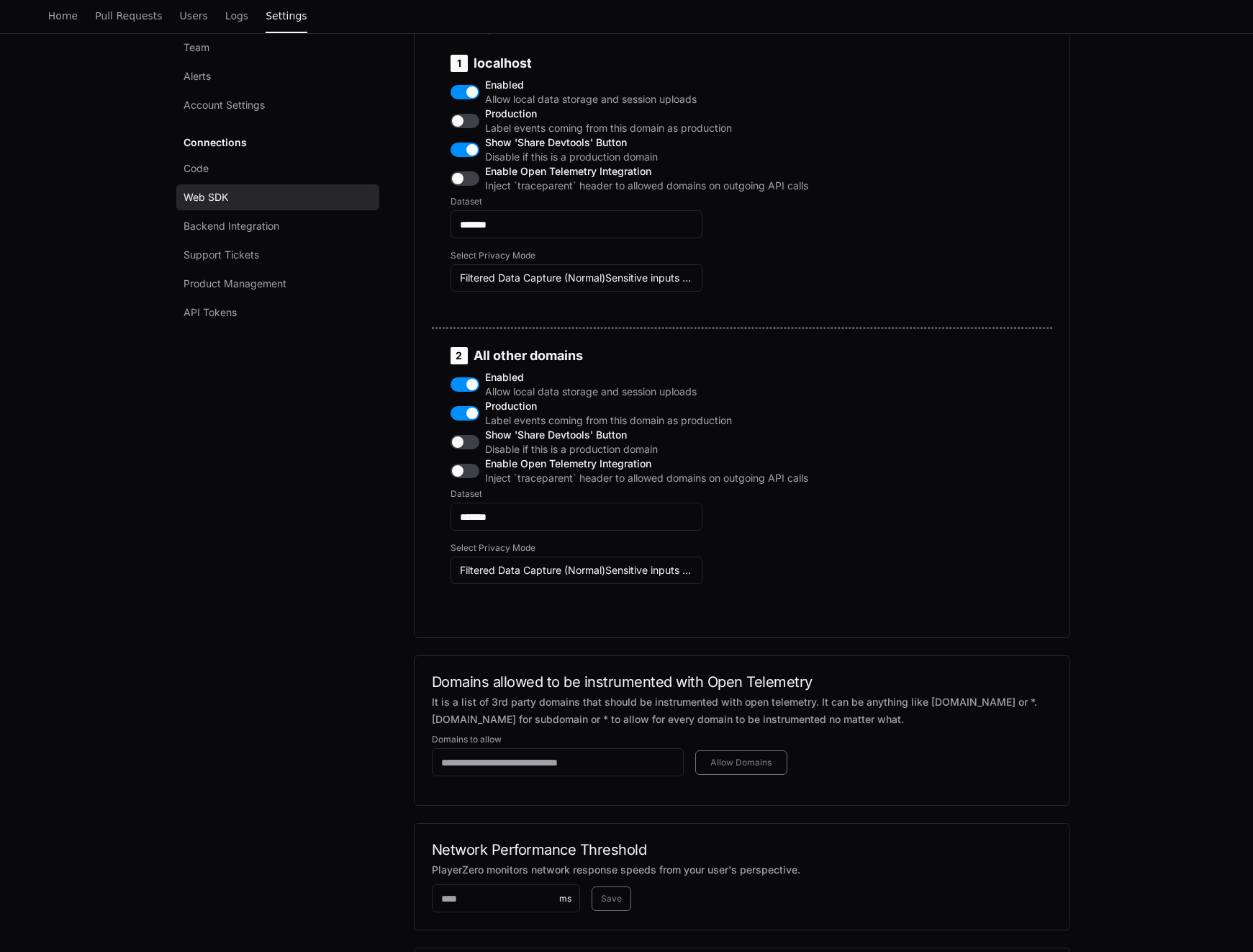
scroll to position [785, 0]
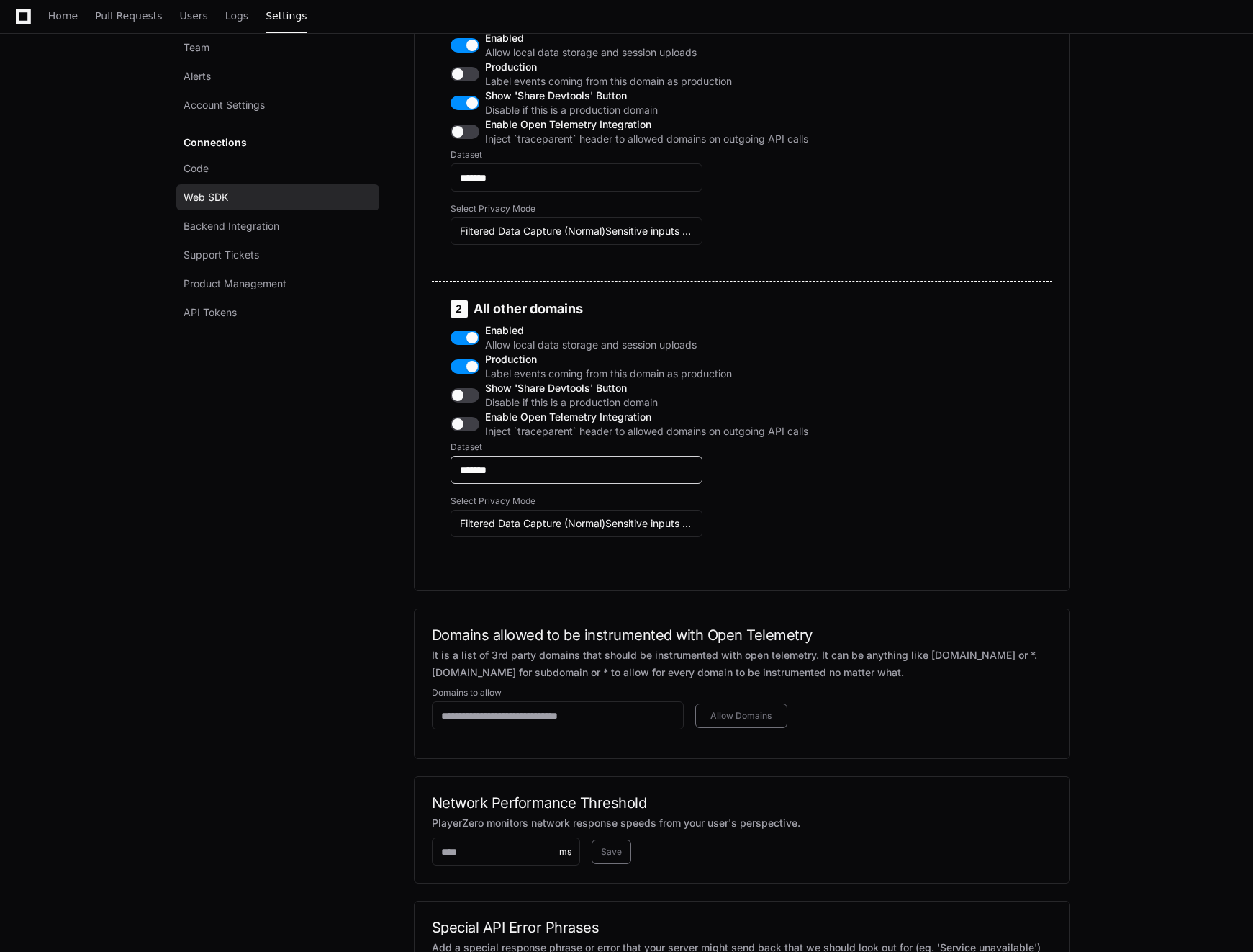
click at [504, 477] on input "*******" at bounding box center [577, 470] width 233 height 14
click at [917, 525] on div "2 All other domains Enabled Allow local data storage and session uploads Produc…" at bounding box center [742, 427] width 620 height 292
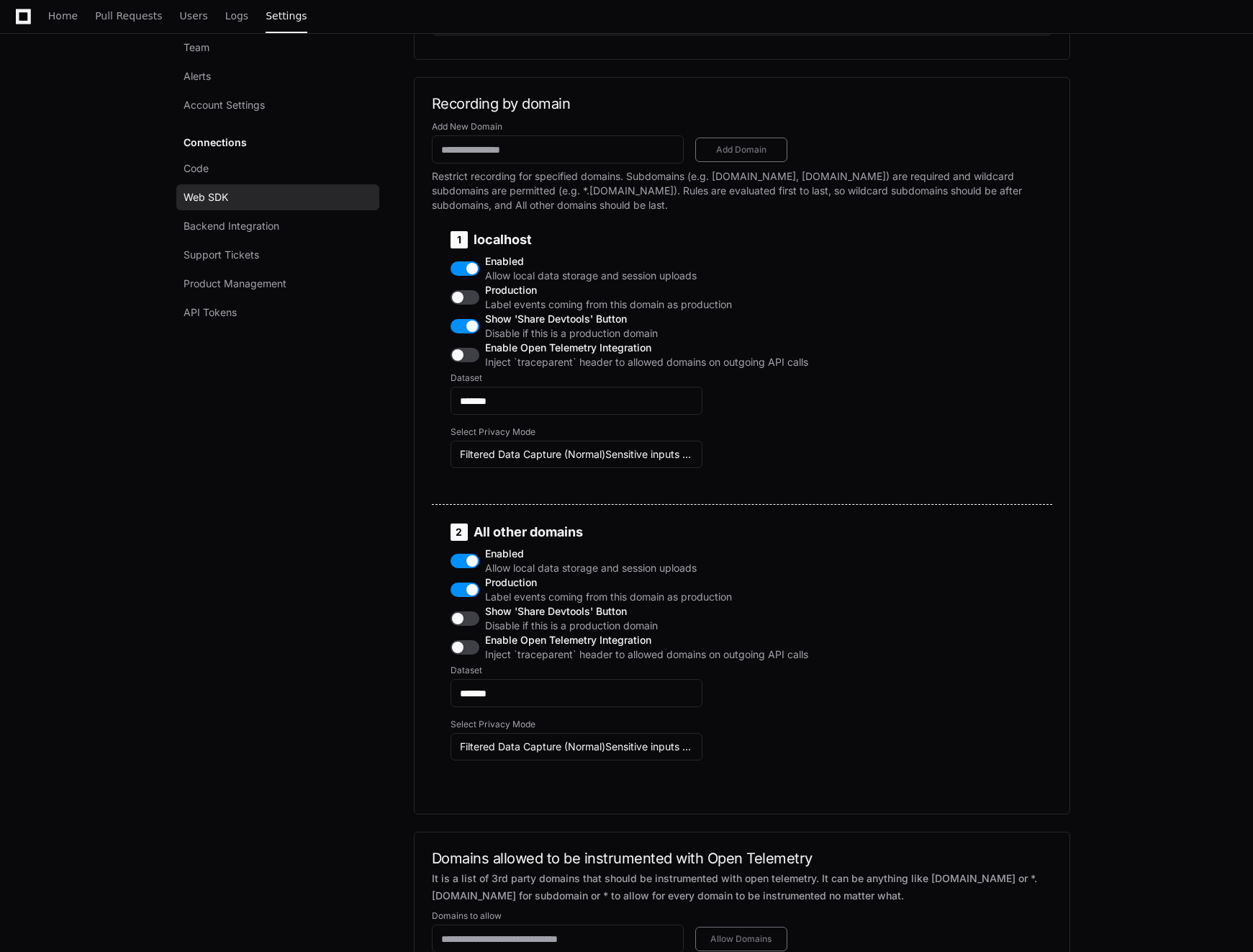
scroll to position [497, 0]
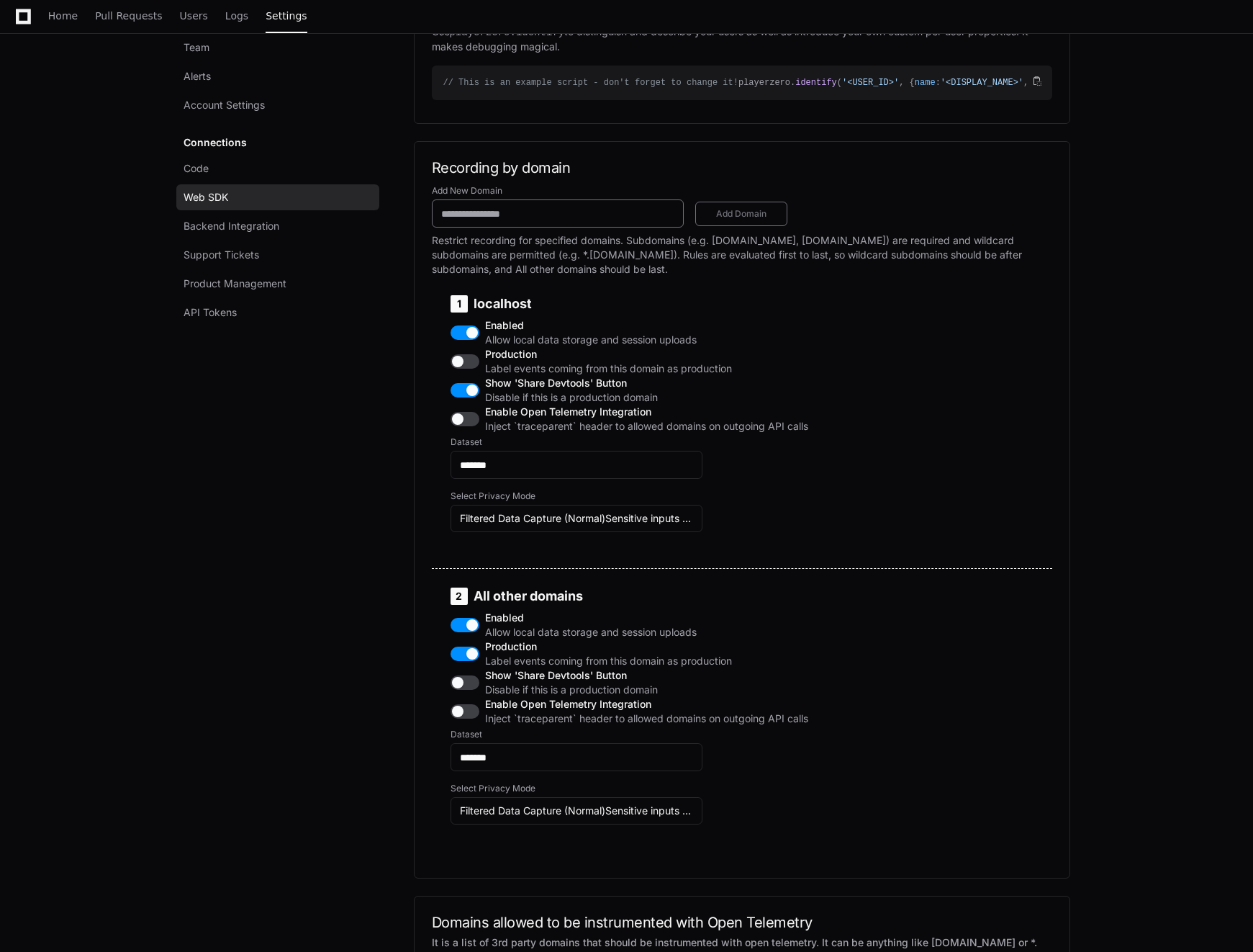
click at [508, 221] on input "Add New Domain" at bounding box center [557, 214] width 233 height 14
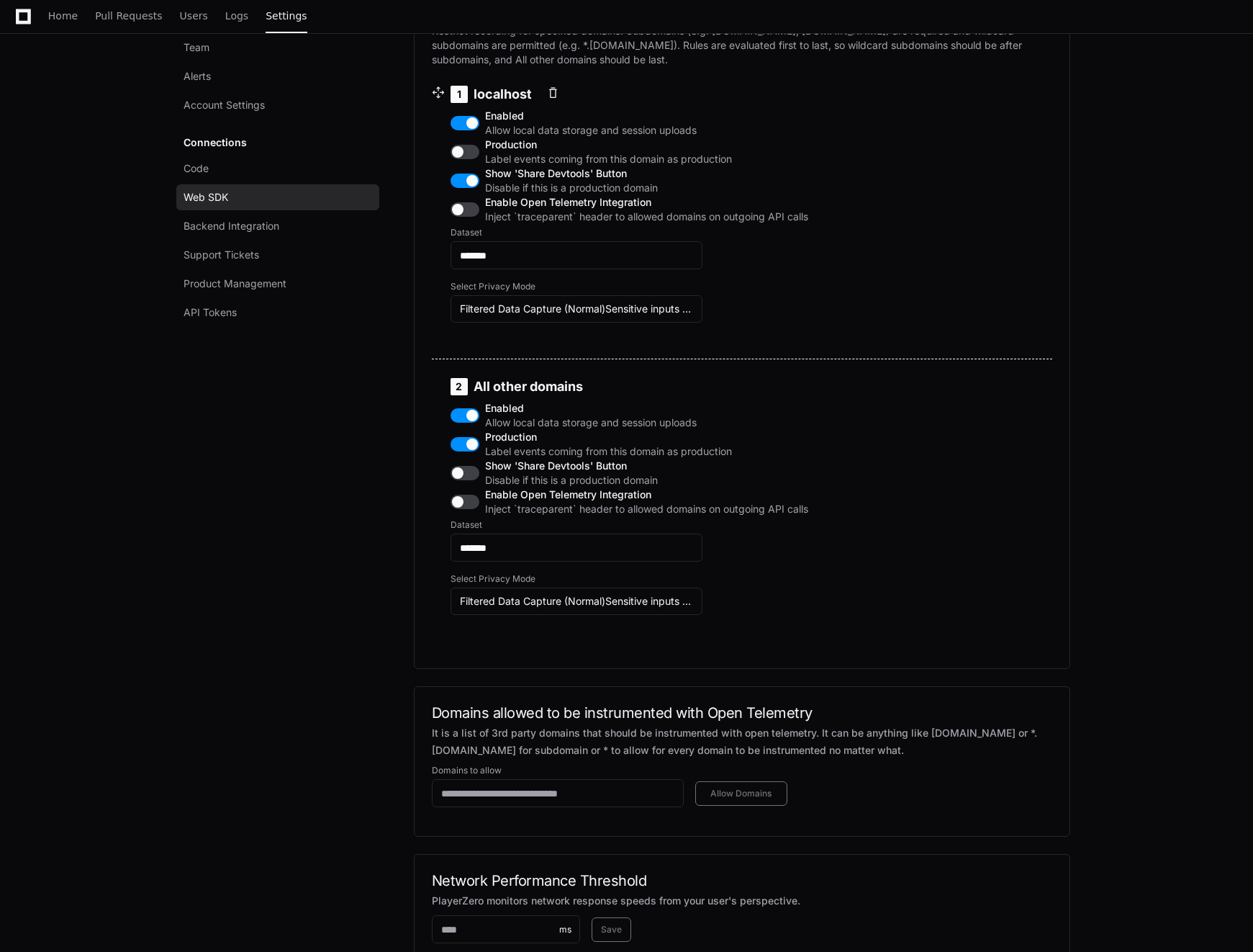
scroll to position [834, 0]
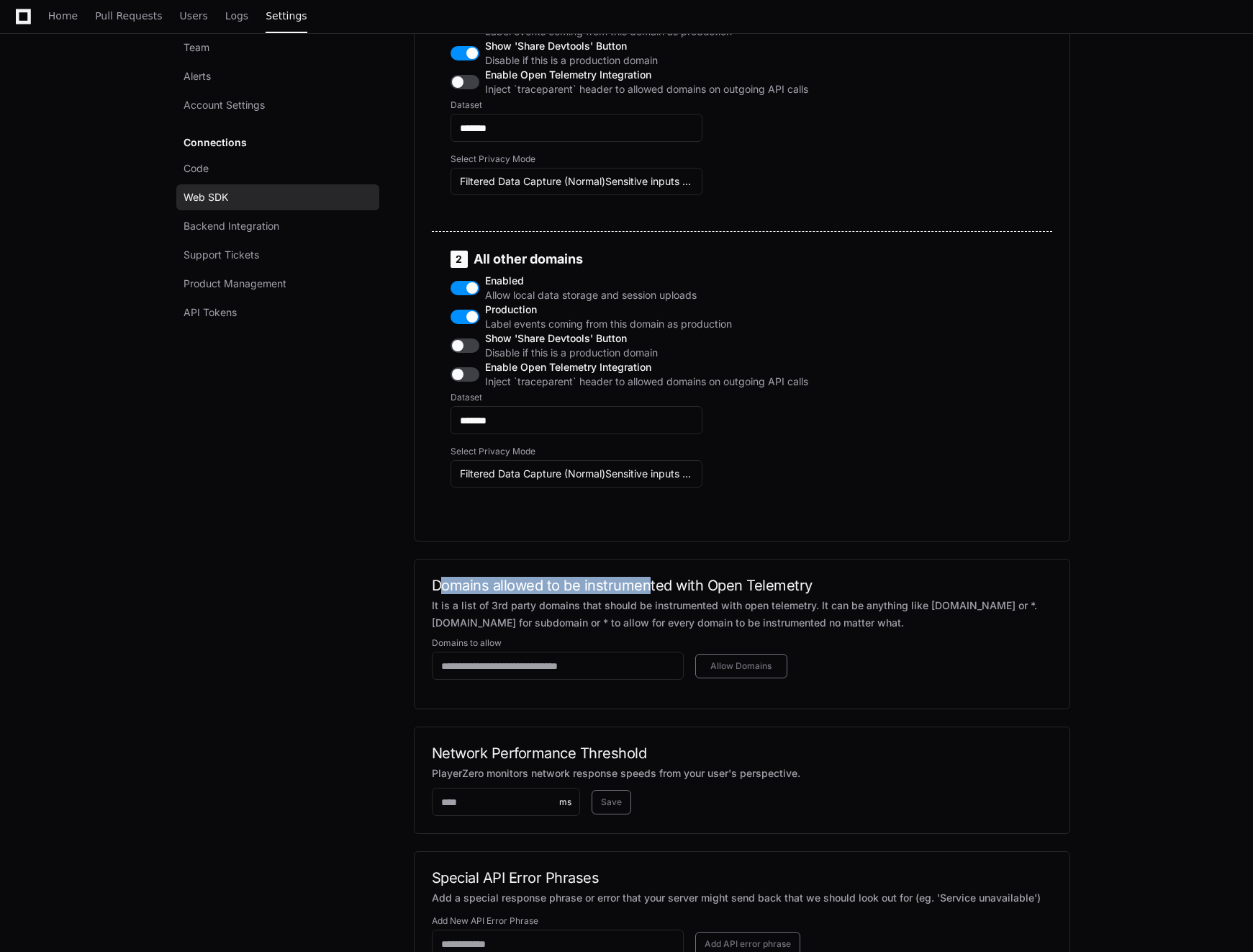
drag, startPoint x: 439, startPoint y: 644, endPoint x: 650, endPoint y: 644, distance: 211.0
click at [649, 594] on h2 "Domains allowed to be instrumented with Open Telemetry" at bounding box center [742, 586] width 620 height 18
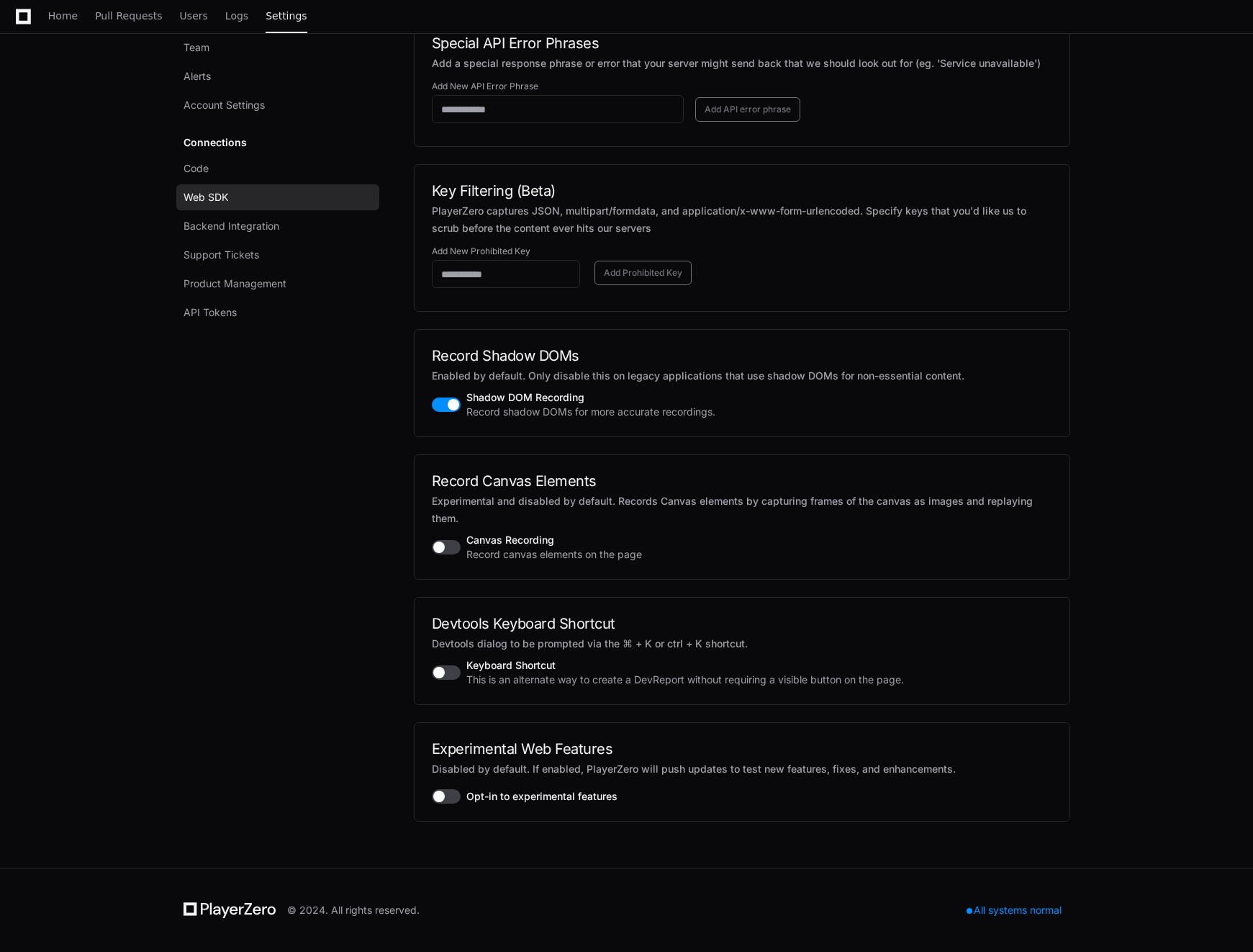
scroll to position [1721, 0]
click at [280, 229] on link "Backend Integration" at bounding box center [278, 226] width 203 height 26
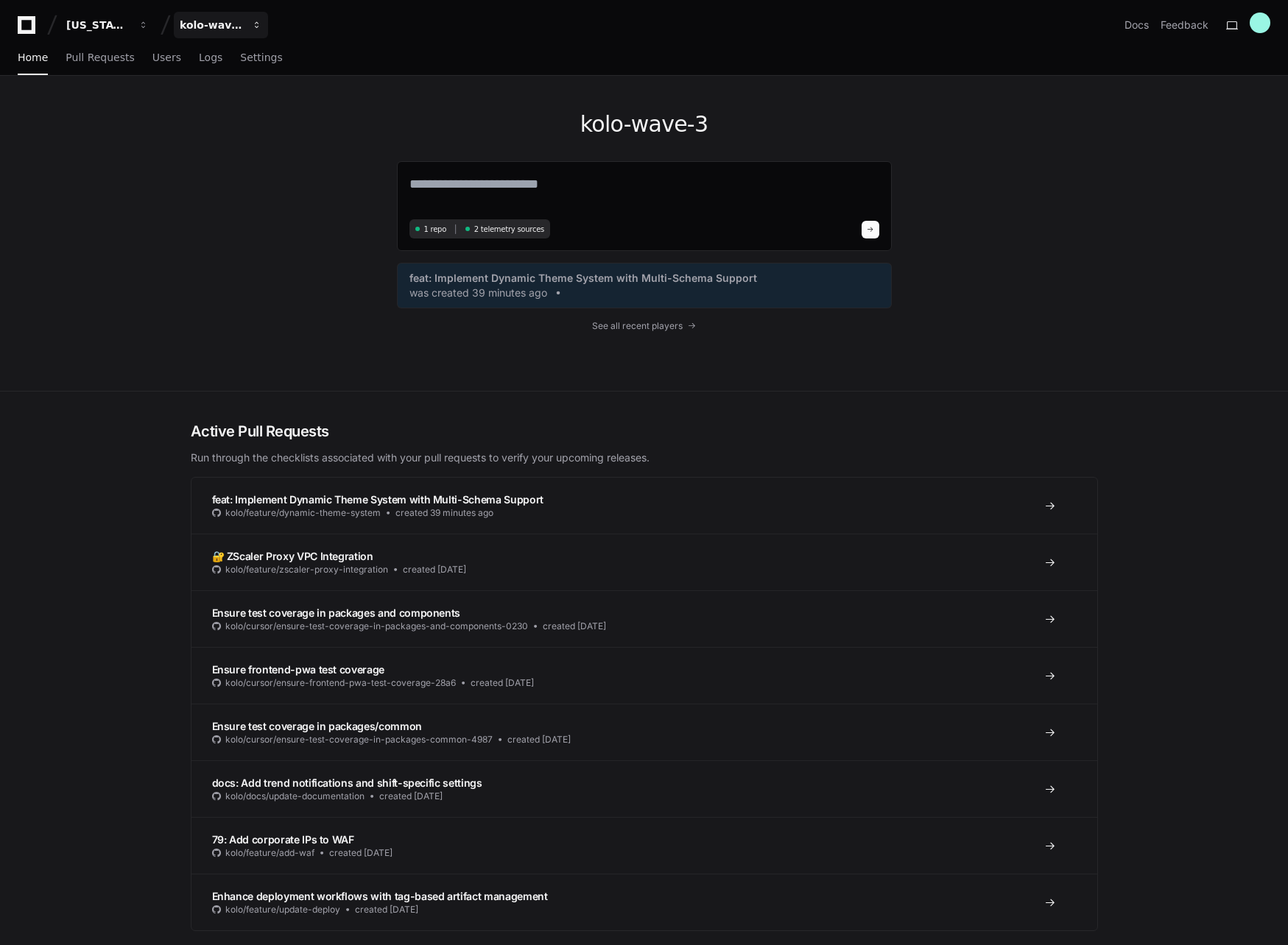
click at [149, 22] on span "button" at bounding box center [143, 25] width 11 height 11
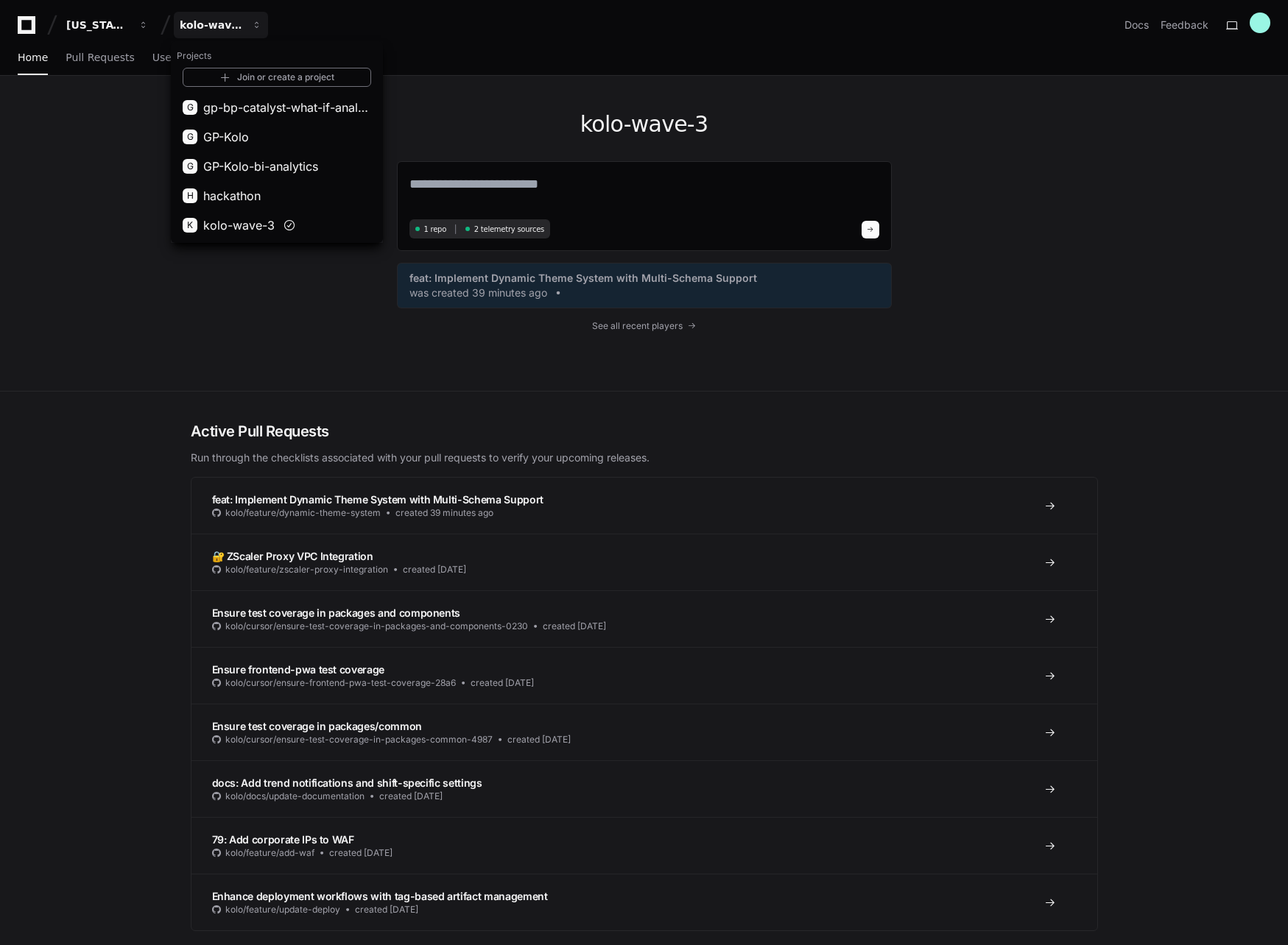
click at [315, 21] on div "[US_STATE] Pacific kolo-wave-3 Projects Join or create a project G gp-bp-cataly…" at bounding box center [644, 25] width 1253 height 26
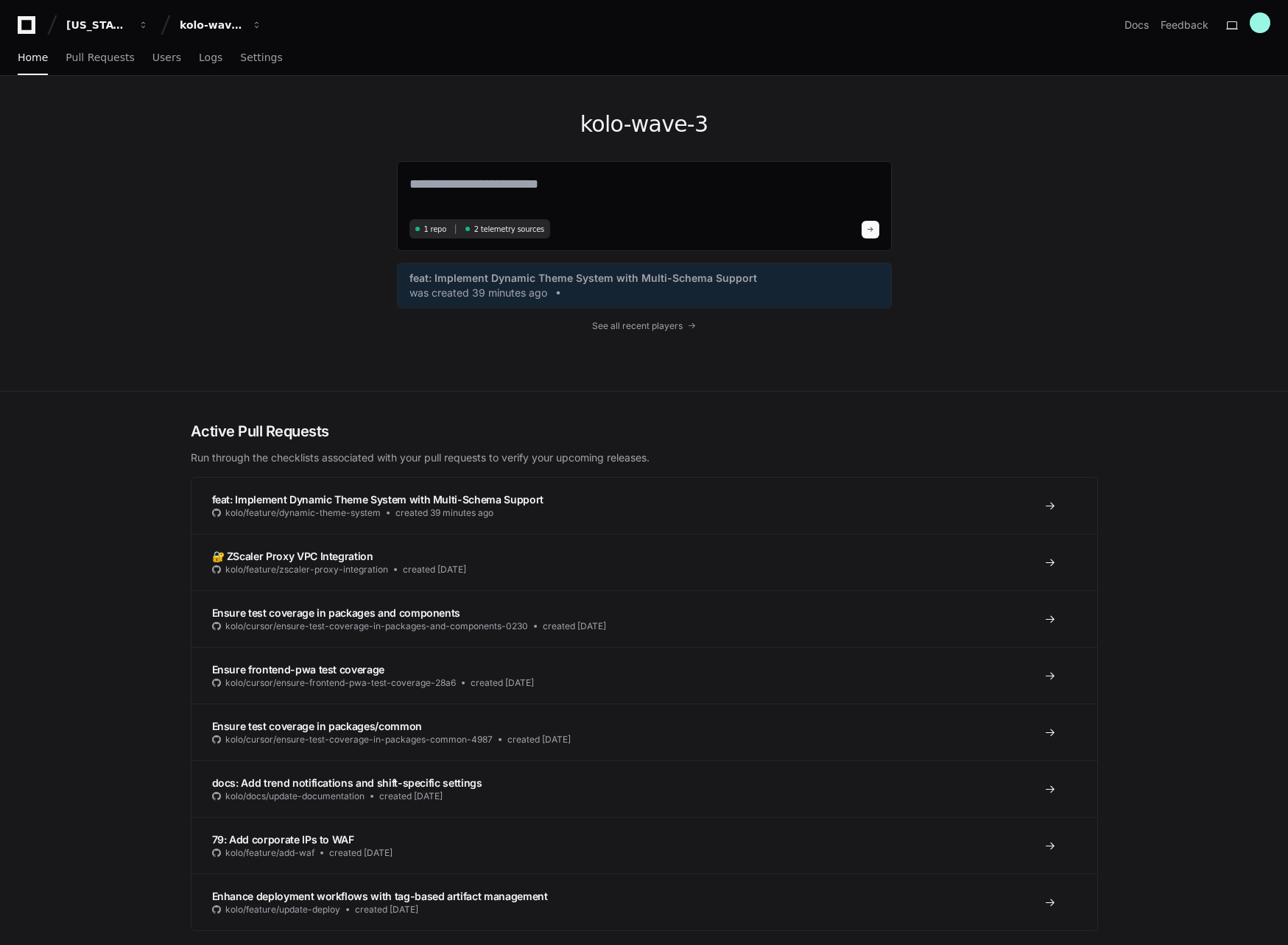
click at [203, 122] on div "kolo-wave-3 1 repo 2 telemetry sources feat: Implement Dynamic Theme System wit…" at bounding box center [644, 233] width 943 height 315
drag, startPoint x: 224, startPoint y: 159, endPoint x: 206, endPoint y: 127, distance: 36.7
click at [215, 144] on div "kolo-wave-3 1 repo 2 telemetry sources feat: Implement Dynamic Theme System wit…" at bounding box center [644, 233] width 943 height 315
drag, startPoint x: 295, startPoint y: 111, endPoint x: 260, endPoint y: 66, distance: 57.0
click at [289, 103] on div "kolo-wave-3 1 repo 2 telemetry sources feat: Implement Dynamic Theme System wit…" at bounding box center [644, 233] width 943 height 315
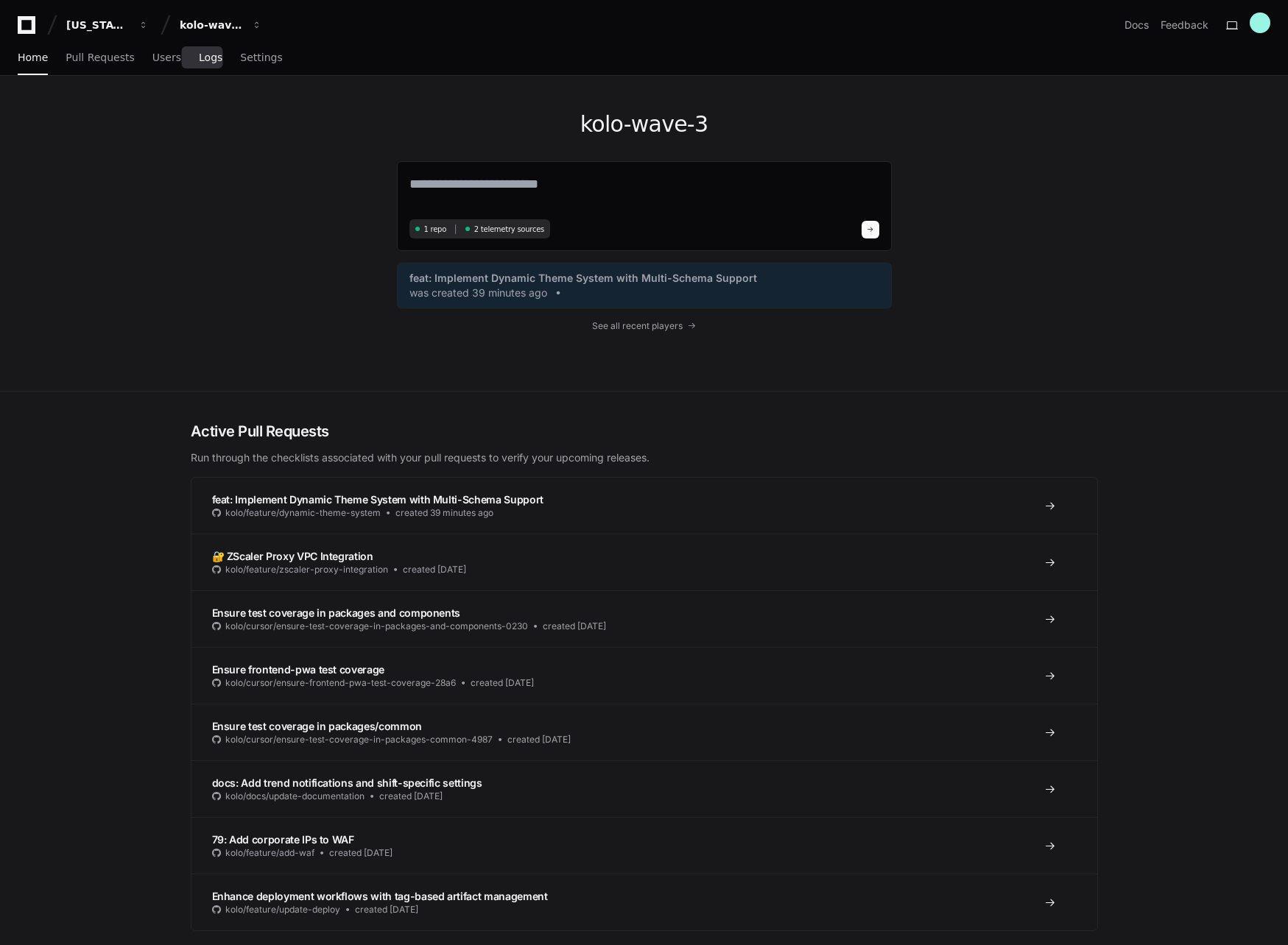
click at [199, 59] on span "Logs" at bounding box center [210, 58] width 24 height 9
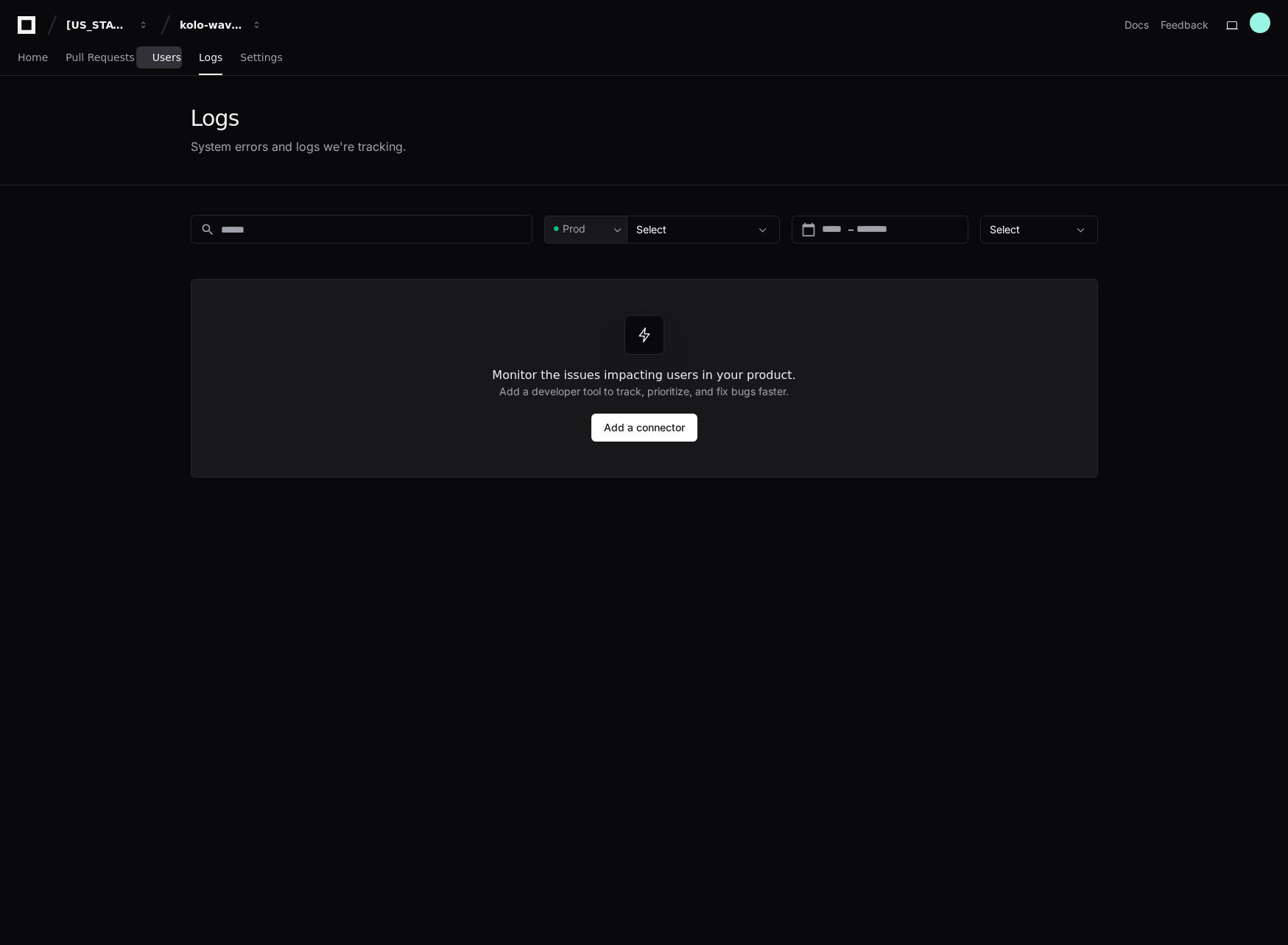
click at [155, 55] on span "Users" at bounding box center [166, 58] width 29 height 9
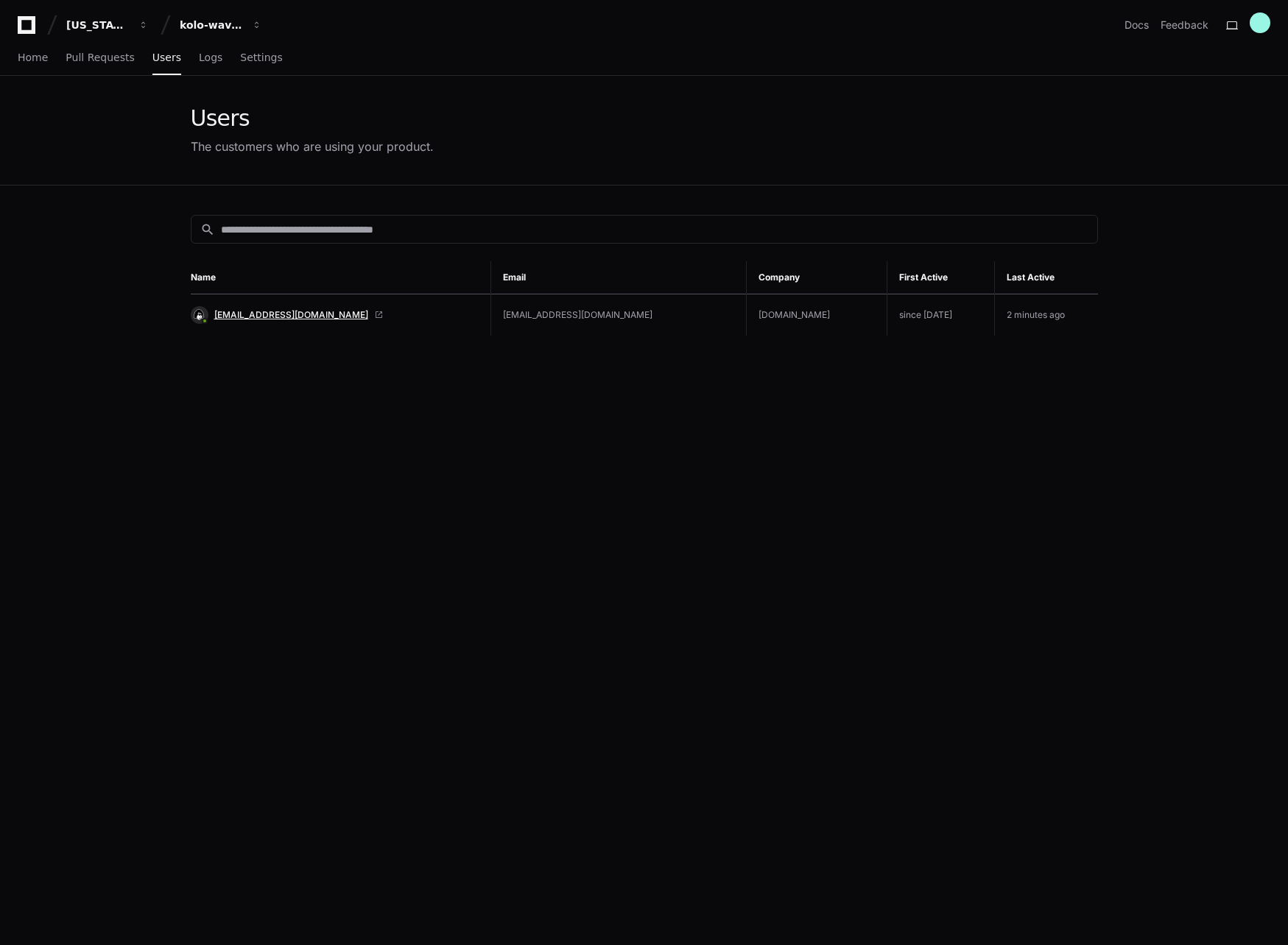
click at [266, 311] on span "admin@kolo.com" at bounding box center [291, 315] width 154 height 12
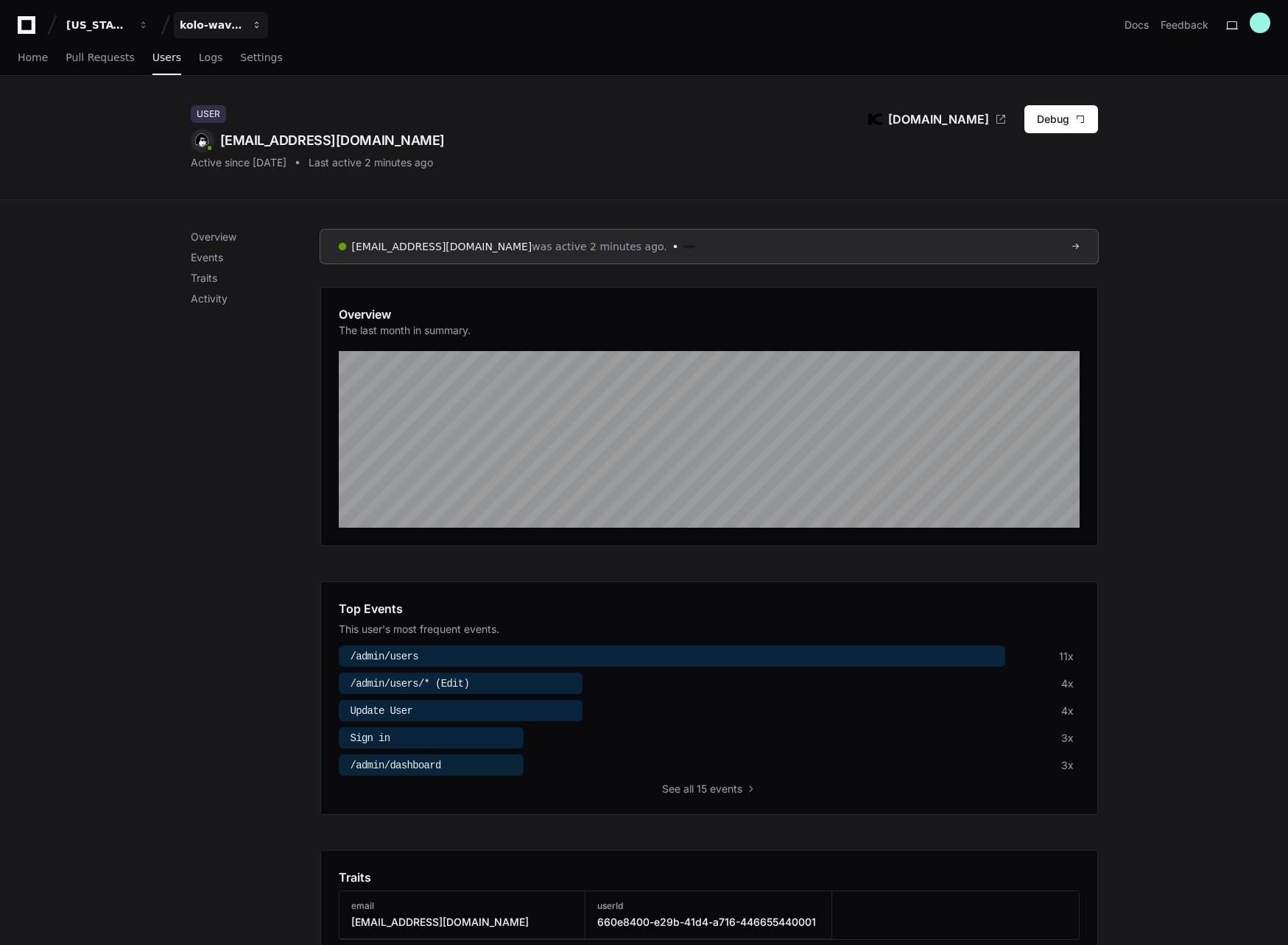
click at [149, 29] on span "button" at bounding box center [143, 25] width 11 height 11
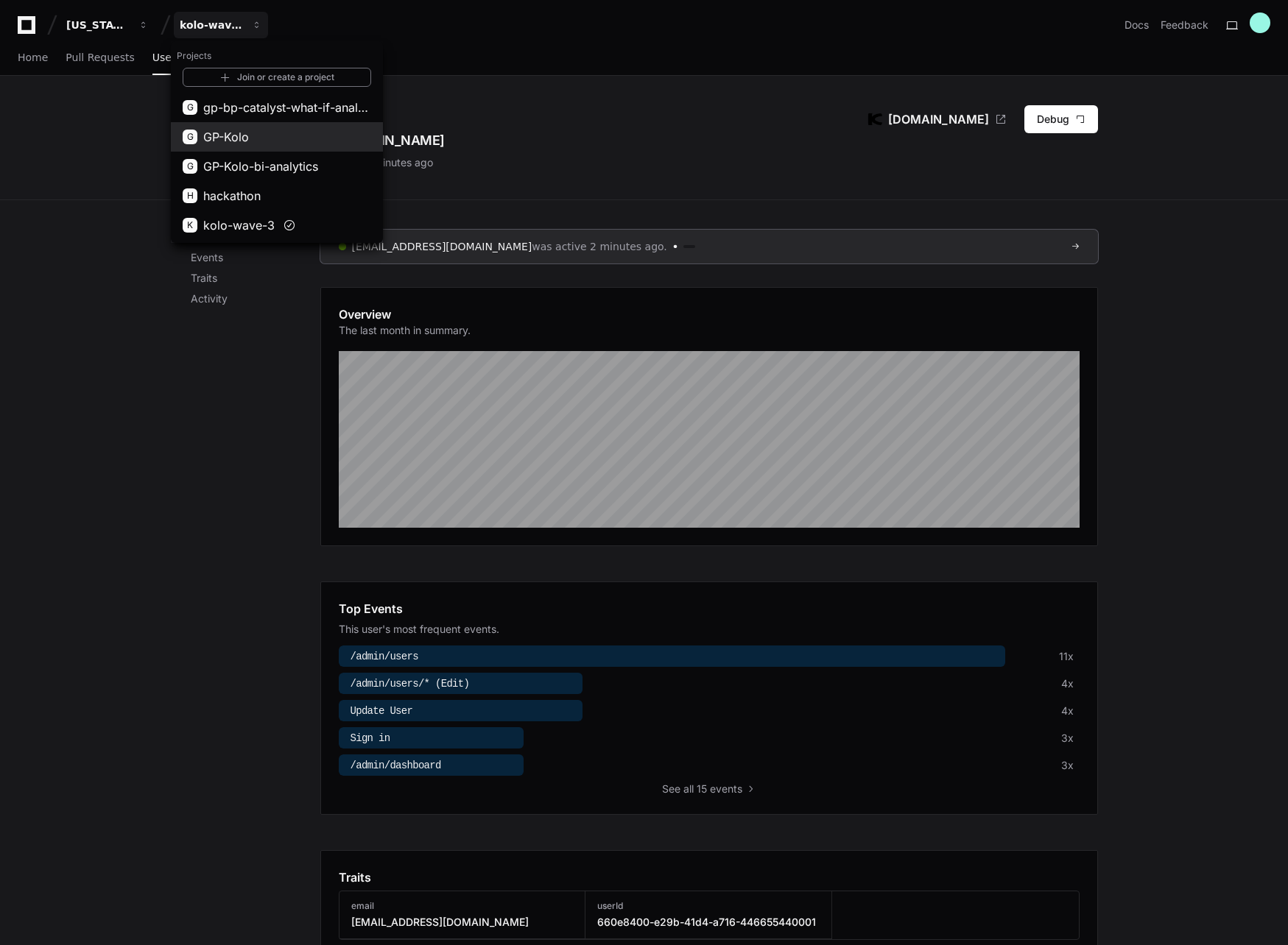
click at [242, 133] on span "GP-Kolo" at bounding box center [226, 137] width 46 height 18
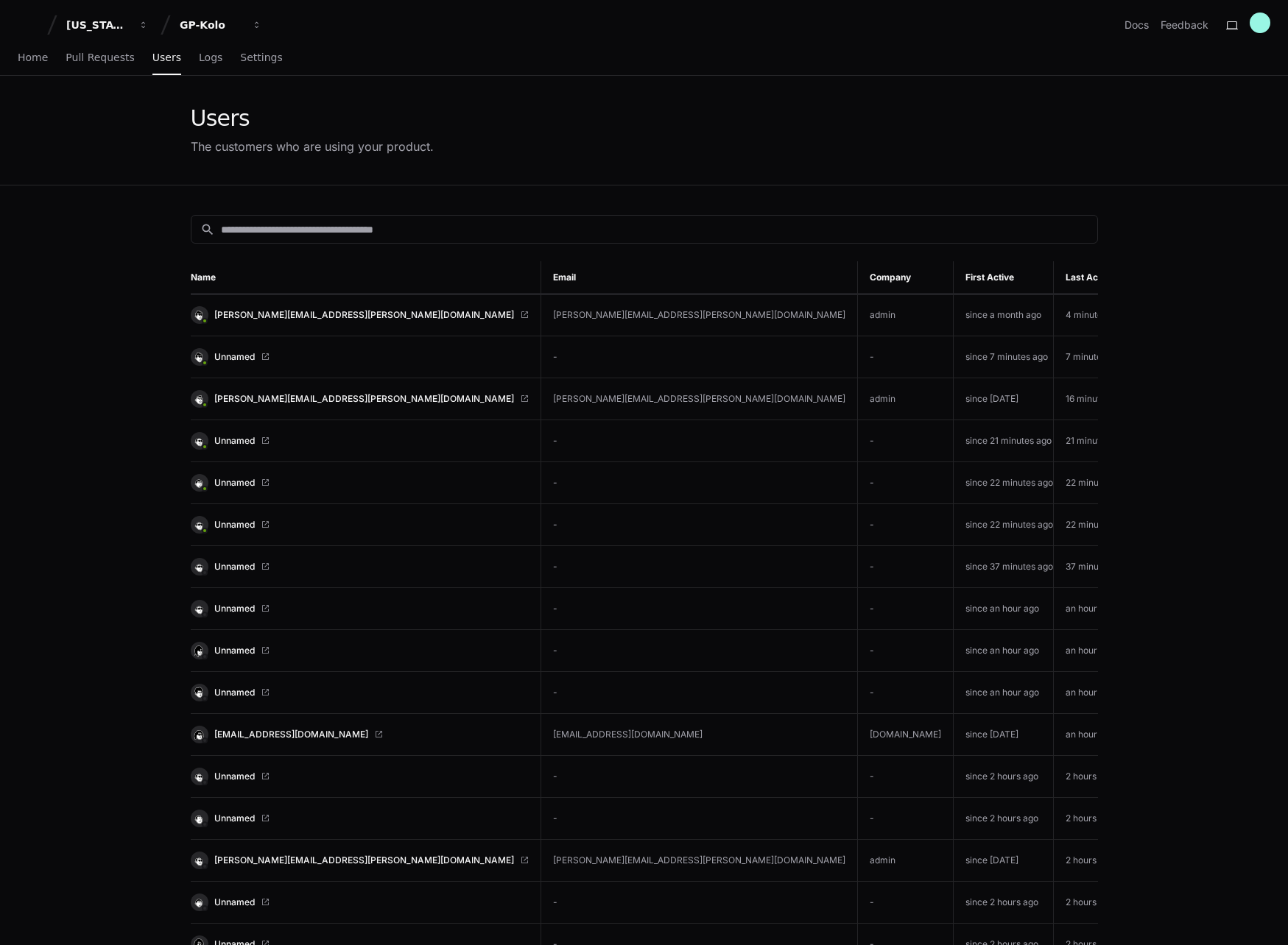
click at [955, 213] on div "search Name Email Company First Active Last Active travis.anderson-smith@compas…" at bounding box center [644, 793] width 943 height 1215
click at [122, 210] on app-customers-list "Users The customers who are using your product. search Name Email Company First…" at bounding box center [644, 738] width 1288 height 1325
click at [128, 209] on app-customers-list "Users The customers who are using your product. search Name Email Company First…" at bounding box center [644, 738] width 1288 height 1325
click at [62, 157] on div "Users The customers who are using your product." at bounding box center [644, 131] width 1288 height 110
click at [372, 316] on span "travis.anderson-smith@compass-usa.com" at bounding box center [364, 315] width 300 height 12
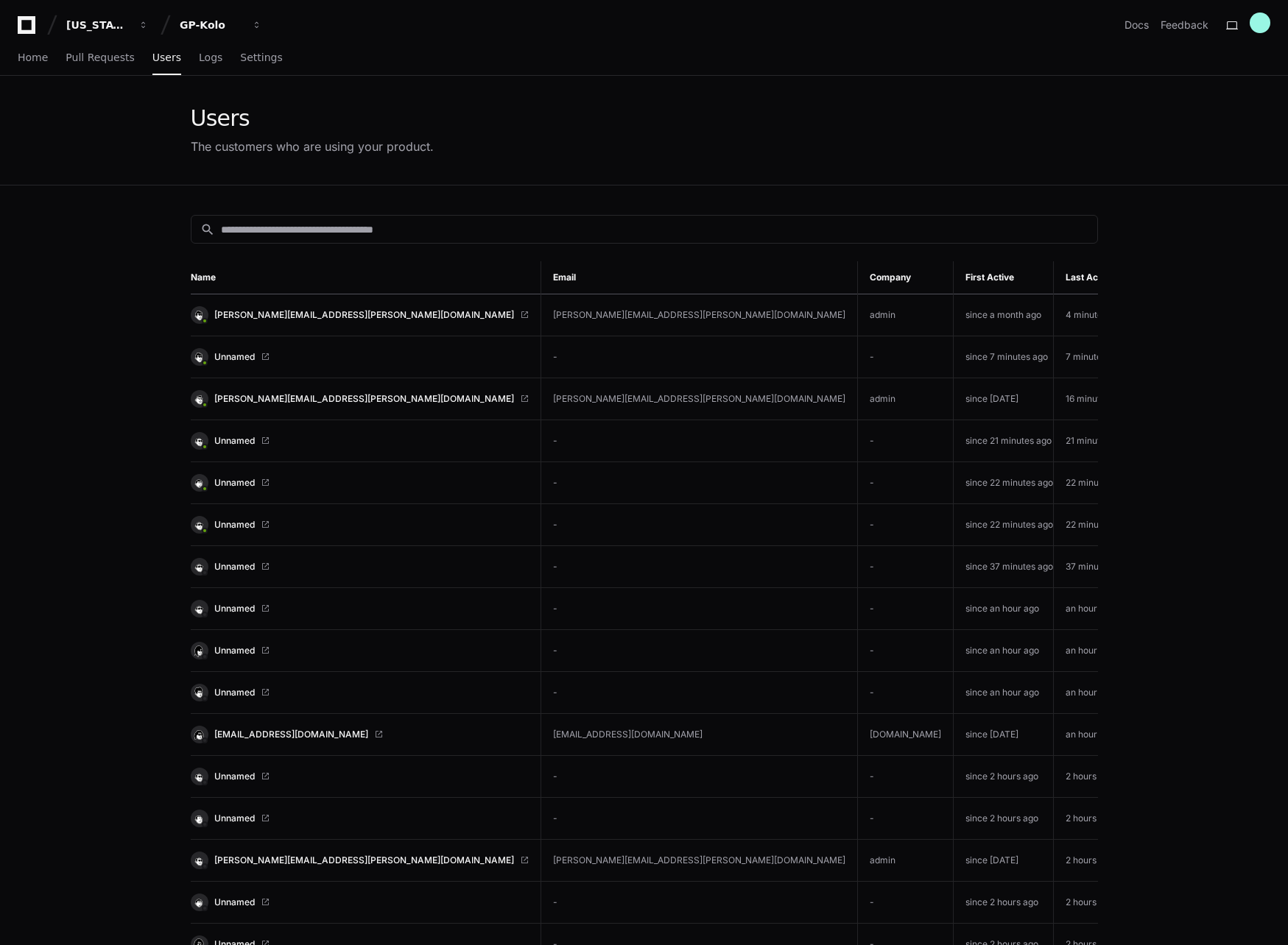
drag, startPoint x: 491, startPoint y: 182, endPoint x: 433, endPoint y: 162, distance: 61.4
click at [490, 182] on div "Users The customers who are using your product." at bounding box center [644, 130] width 943 height 109
click at [111, 168] on div "Users The customers who are using your product." at bounding box center [644, 131] width 1288 height 110
click at [352, 313] on span "travis.anderson-smith@compass-usa.com" at bounding box center [364, 315] width 300 height 12
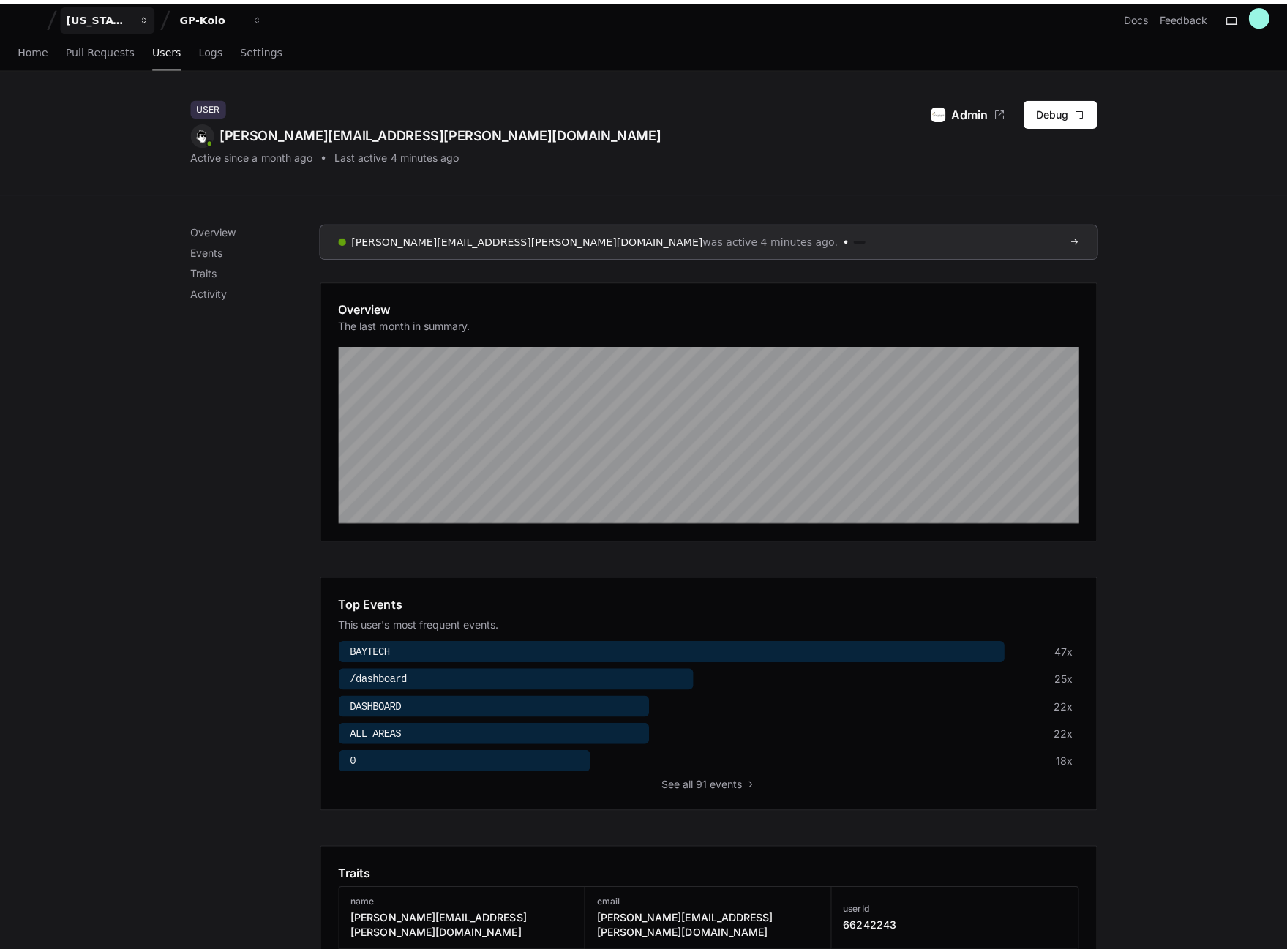
scroll to position [11, 0]
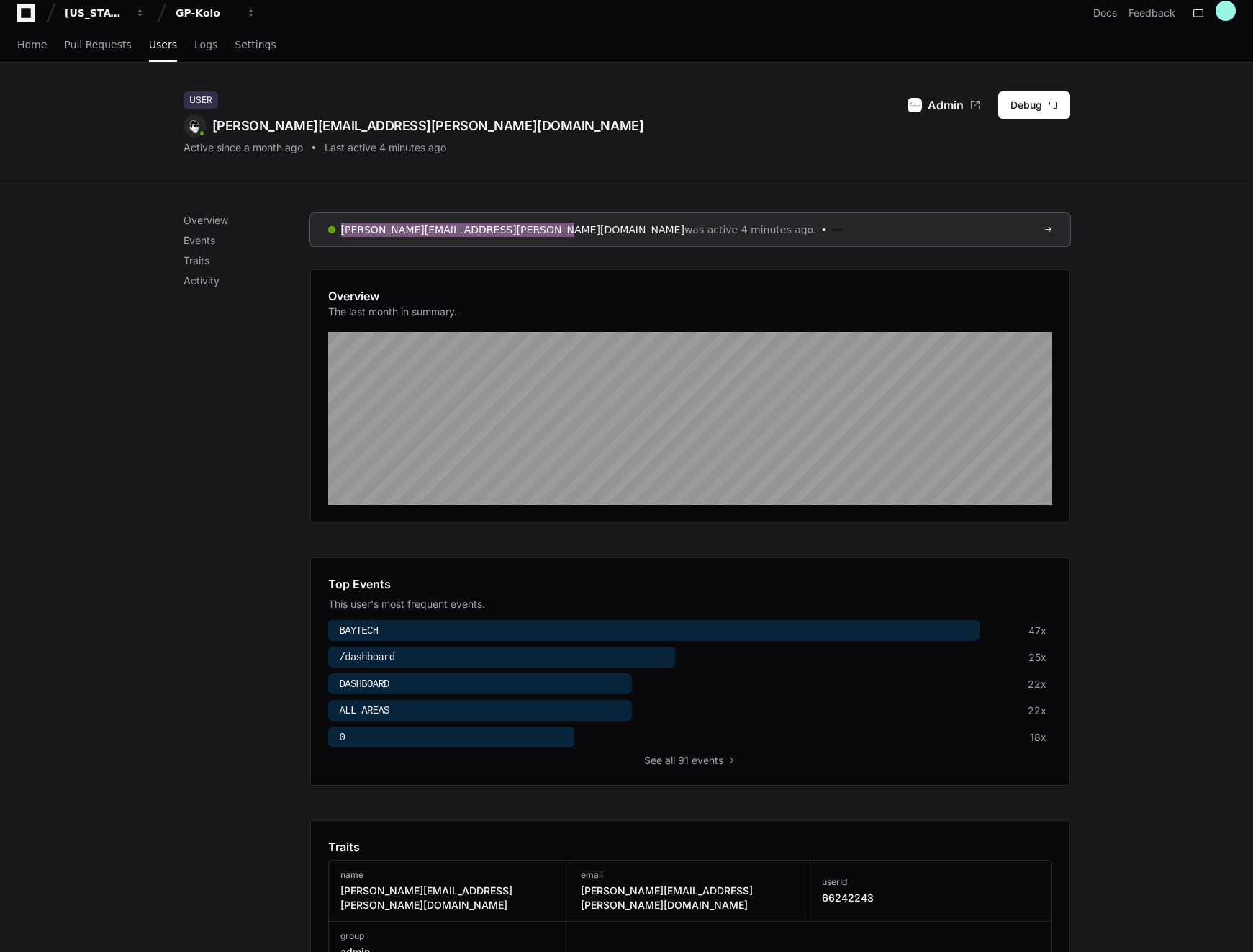
drag, startPoint x: 518, startPoint y: 225, endPoint x: 784, endPoint y: 1, distance: 347.8
click at [0, 0] on div "[US_STATE] Pacific GP-Kolo Docs Feedback Home Pull Requests Users Logs Settings…" at bounding box center [626, 809] width 1253 height 1641
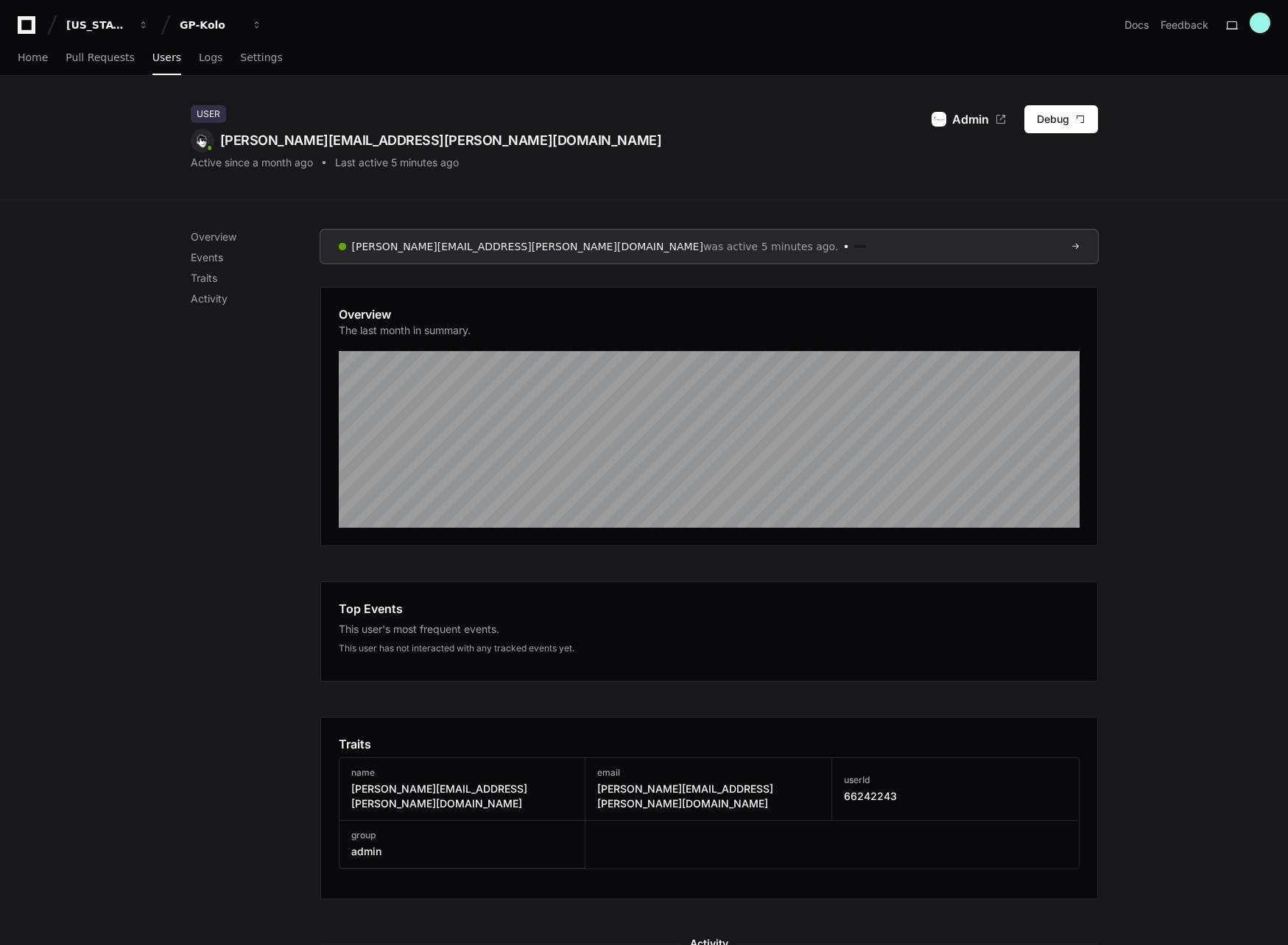
click at [1196, 353] on div "Overview Events Traits Activity [PERSON_NAME][EMAIL_ADDRESS][PERSON_NAME][DOMAI…" at bounding box center [644, 830] width 1288 height 1259
click at [1195, 351] on div "Overview Events Traits Activity [PERSON_NAME][EMAIL_ADDRESS][PERSON_NAME][DOMAI…" at bounding box center [644, 830] width 1288 height 1259
click at [820, 74] on div "Home Pull Requests Users Logs Settings" at bounding box center [644, 58] width 1253 height 34
click at [147, 330] on div "Overview Events Traits Activity [PERSON_NAME][EMAIL_ADDRESS][PERSON_NAME][DOMAI…" at bounding box center [644, 830] width 1288 height 1259
click at [127, 242] on div "Overview Events Traits Activity [PERSON_NAME][EMAIL_ADDRESS][PERSON_NAME][DOMAI…" at bounding box center [644, 830] width 1288 height 1259
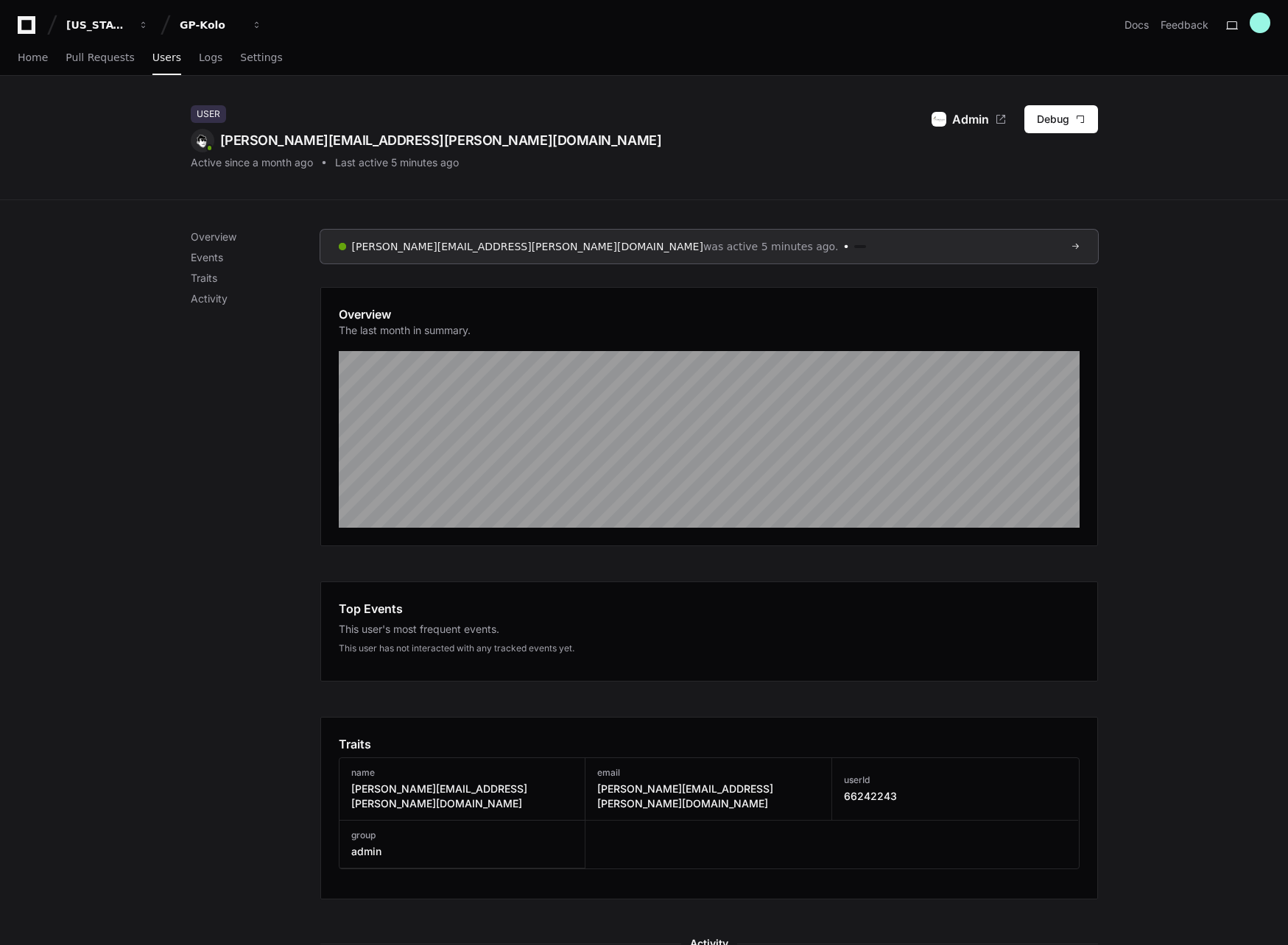
drag, startPoint x: 223, startPoint y: 138, endPoint x: 488, endPoint y: 142, distance: 265.0
click at [488, 142] on div "User [PERSON_NAME][EMAIL_ADDRESS][PERSON_NAME][DOMAIN_NAME] Active since a mont…" at bounding box center [644, 137] width 907 height 65
click at [487, 148] on div "User [PERSON_NAME][EMAIL_ADDRESS][PERSON_NAME][DOMAIN_NAME] Active since a mont…" at bounding box center [644, 137] width 907 height 65
click at [485, 143] on div "User [PERSON_NAME][EMAIL_ADDRESS][PERSON_NAME][DOMAIN_NAME] Active since a mont…" at bounding box center [644, 137] width 907 height 65
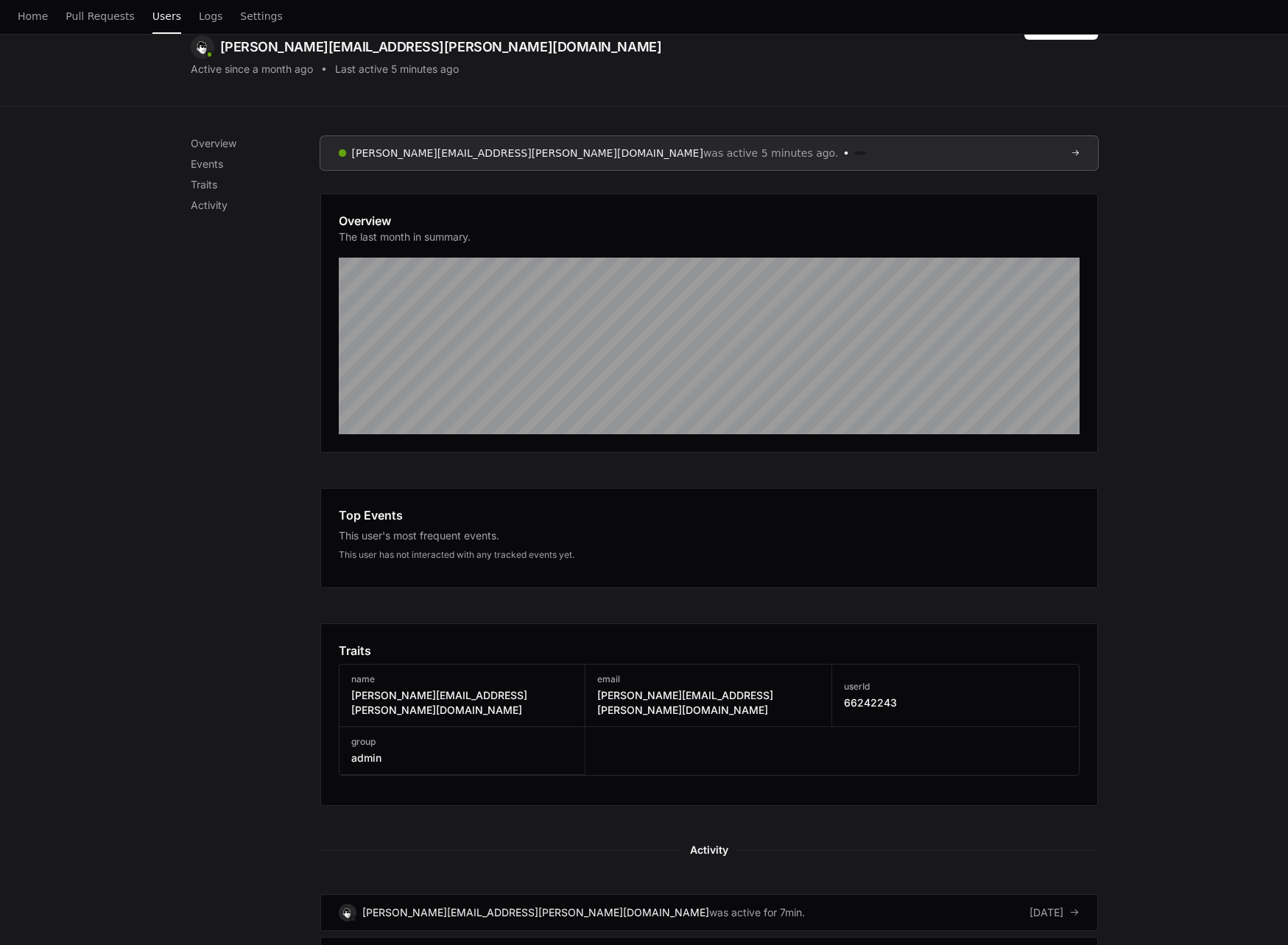
scroll to position [349, 0]
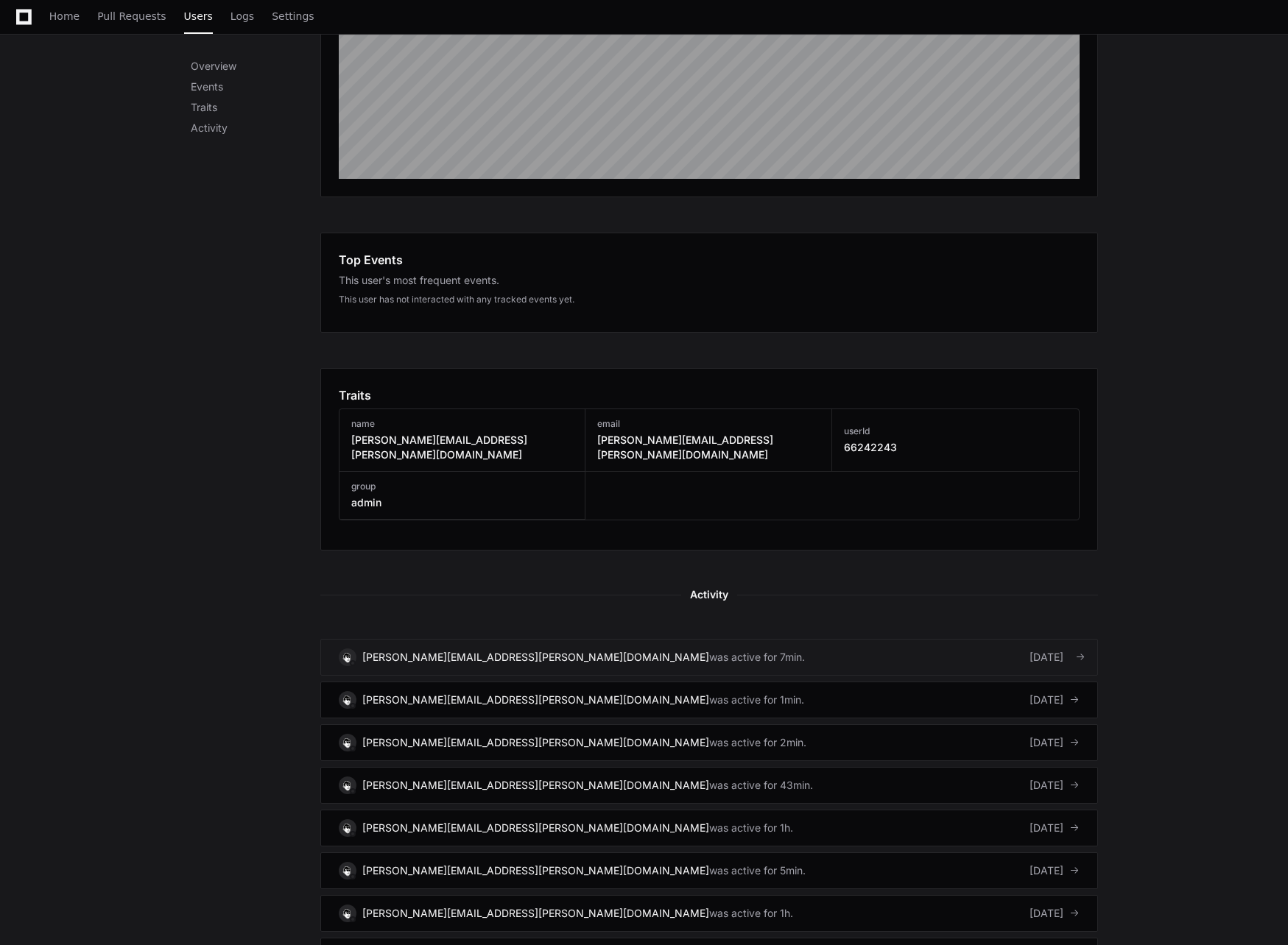
click at [709, 650] on div "was active for 7min." at bounding box center [757, 657] width 95 height 15
